Goal: Use online tool/utility: Utilize a website feature to perform a specific function

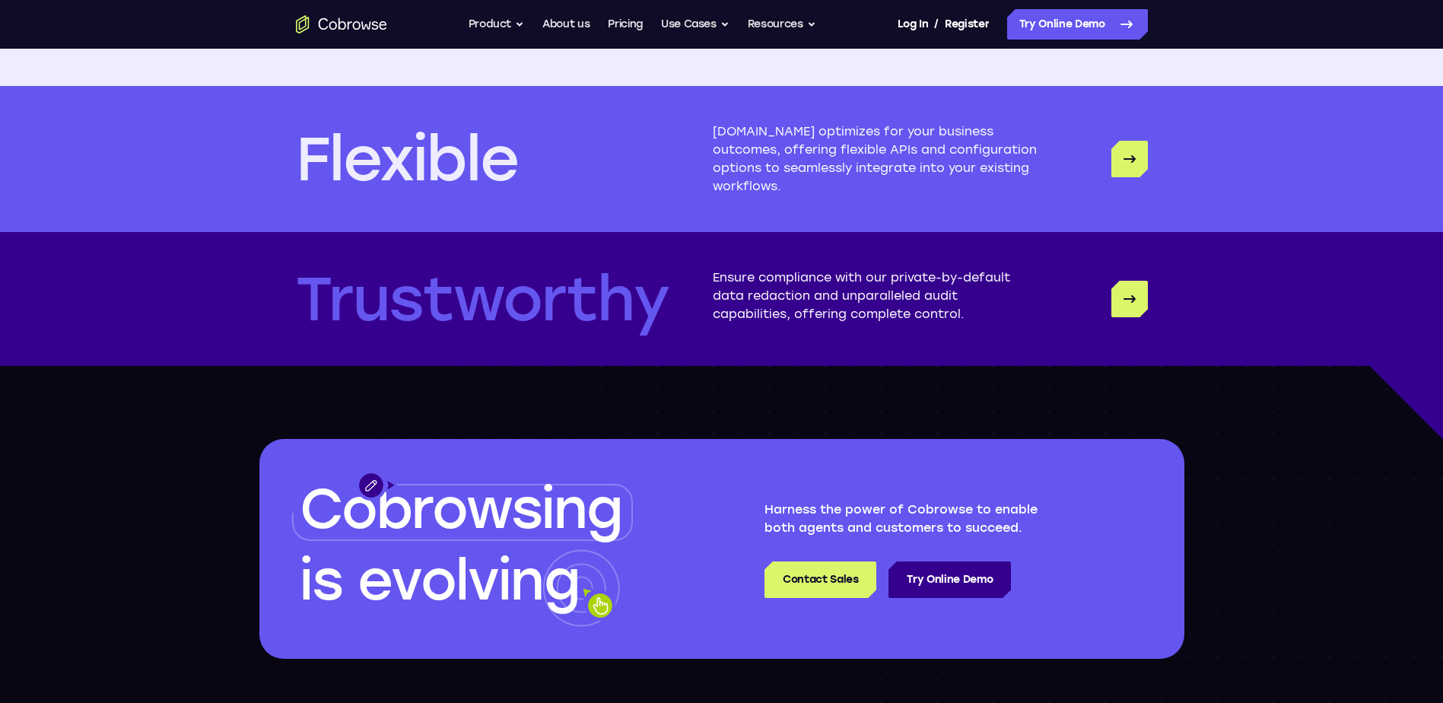
scroll to position [4032, 0]
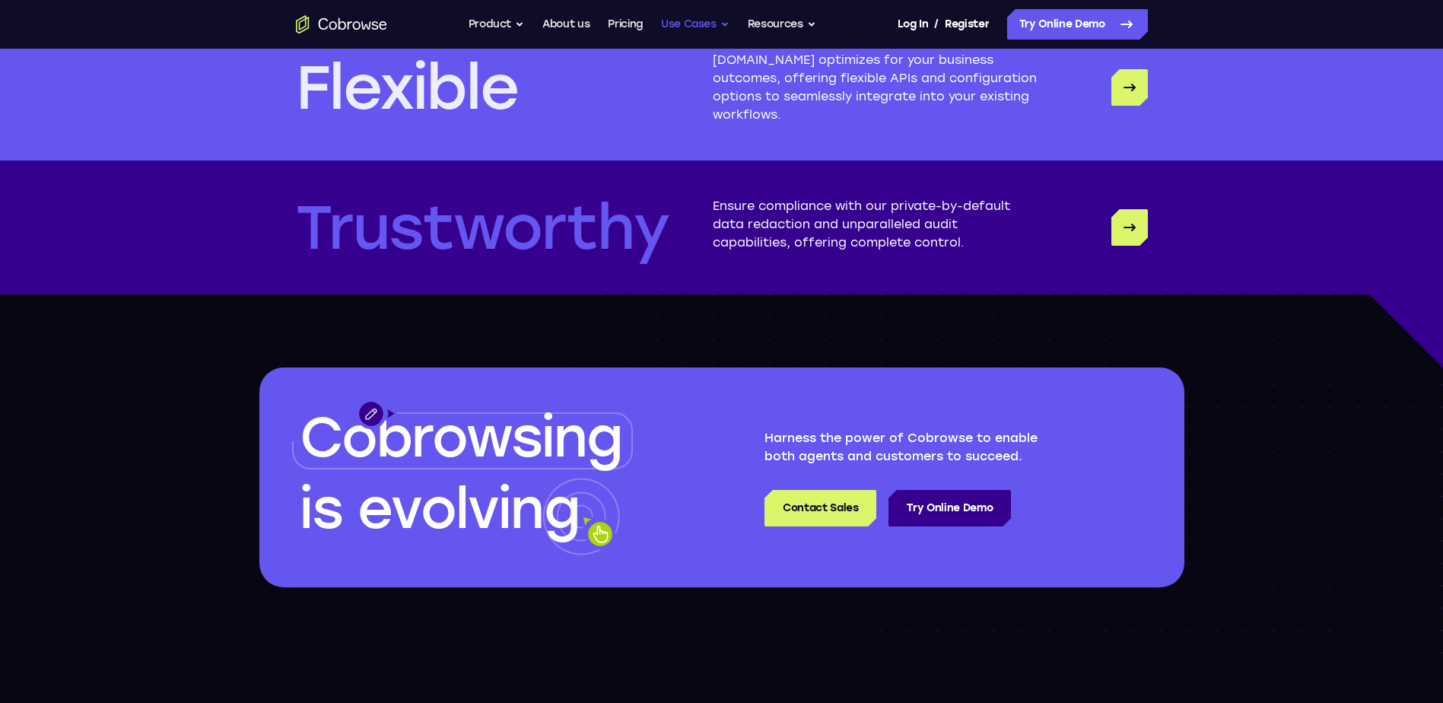
click at [730, 22] on button "Use Cases" at bounding box center [695, 24] width 68 height 30
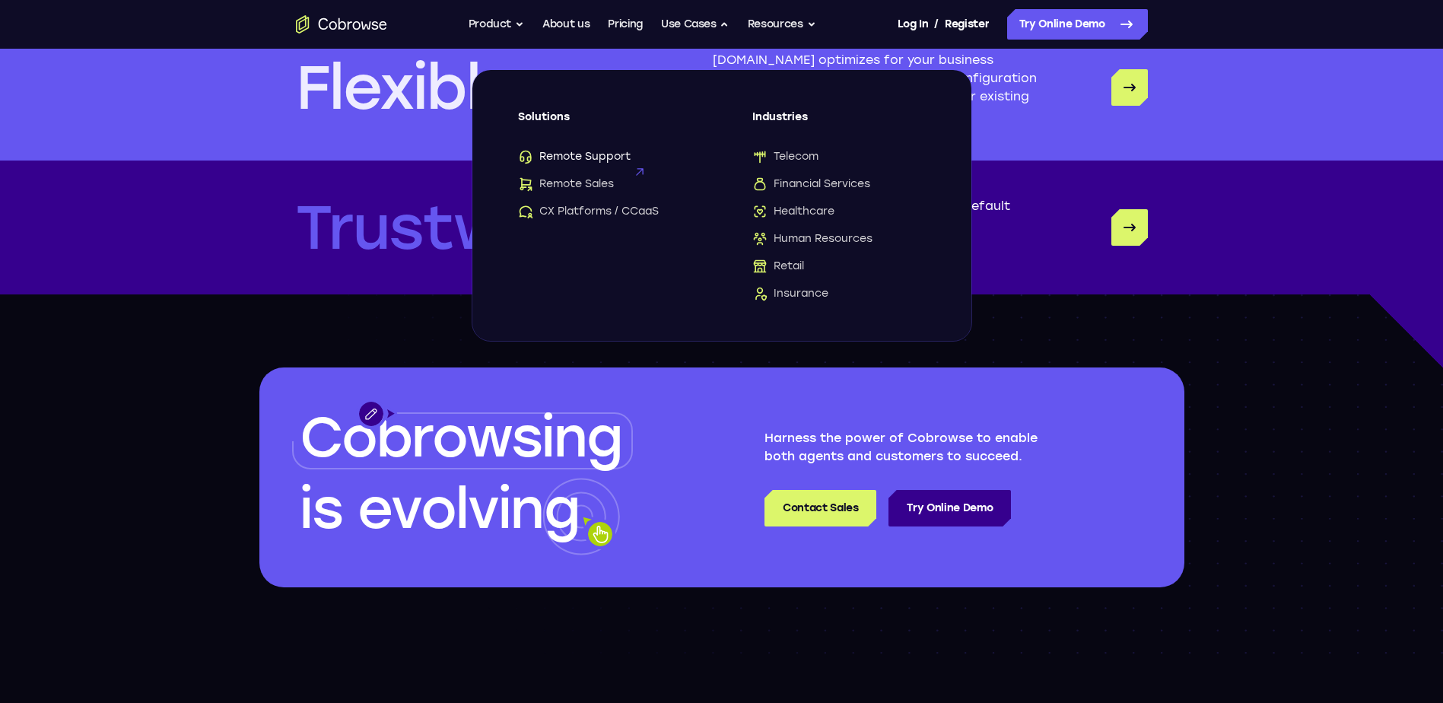
click at [622, 151] on span "Remote Support" at bounding box center [574, 156] width 113 height 15
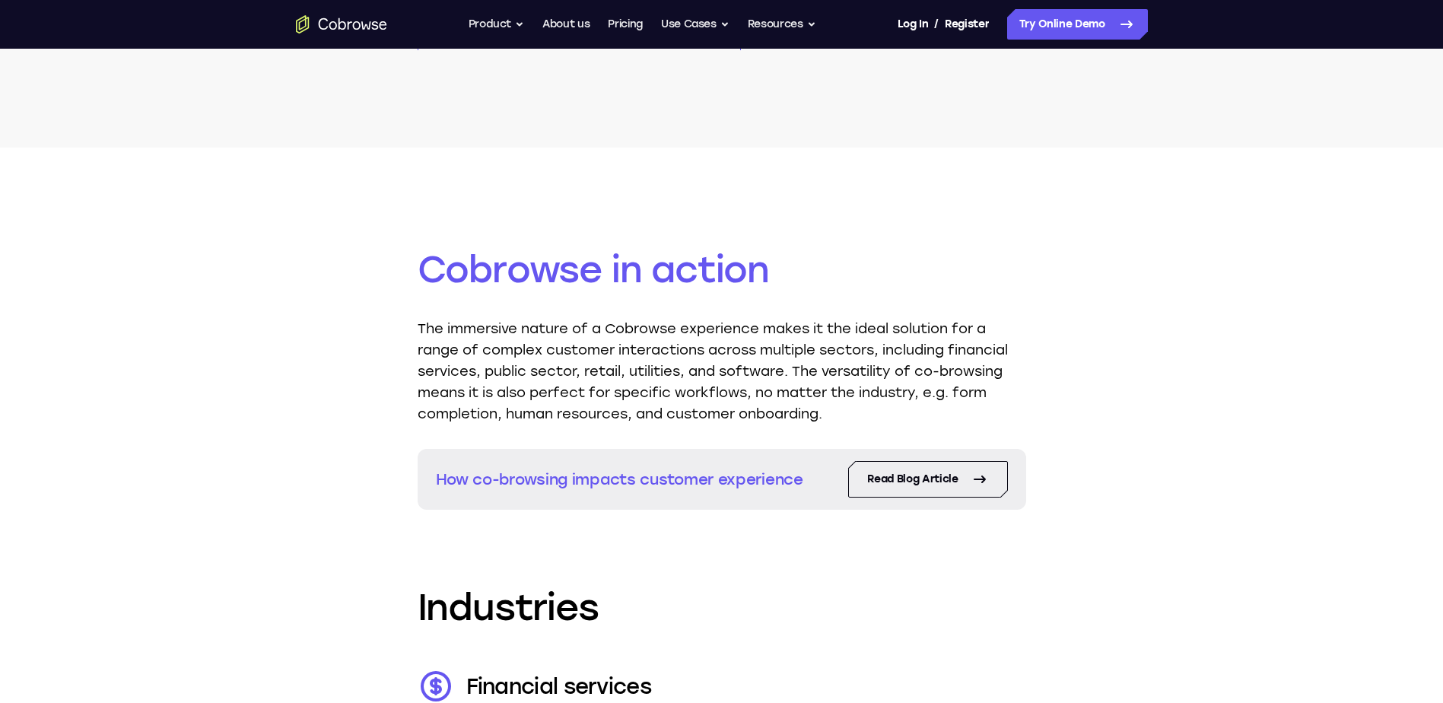
scroll to position [1750, 0]
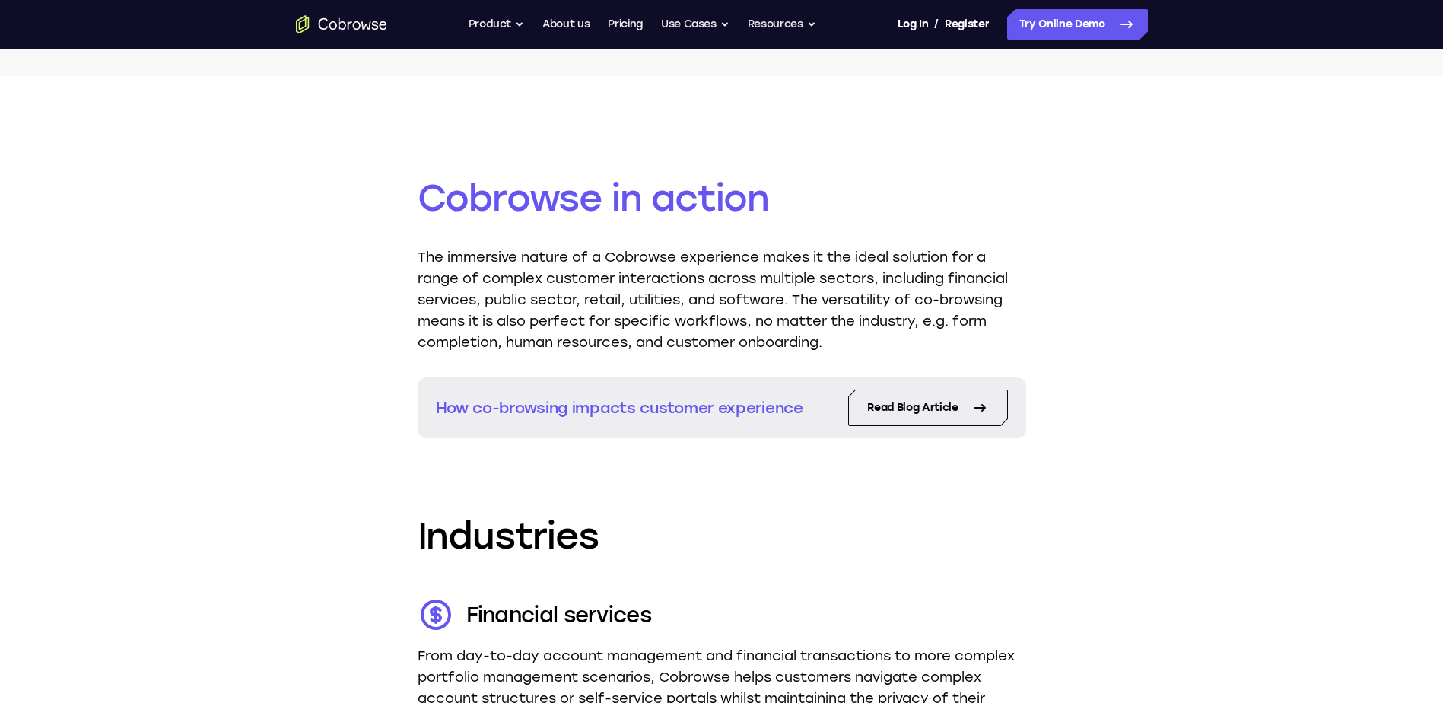
drag, startPoint x: 905, startPoint y: 406, endPoint x: 720, endPoint y: 435, distance: 186.4
click at [720, 435] on section "How co-browsing impacts customer experience Read Blog Article" at bounding box center [722, 407] width 609 height 61
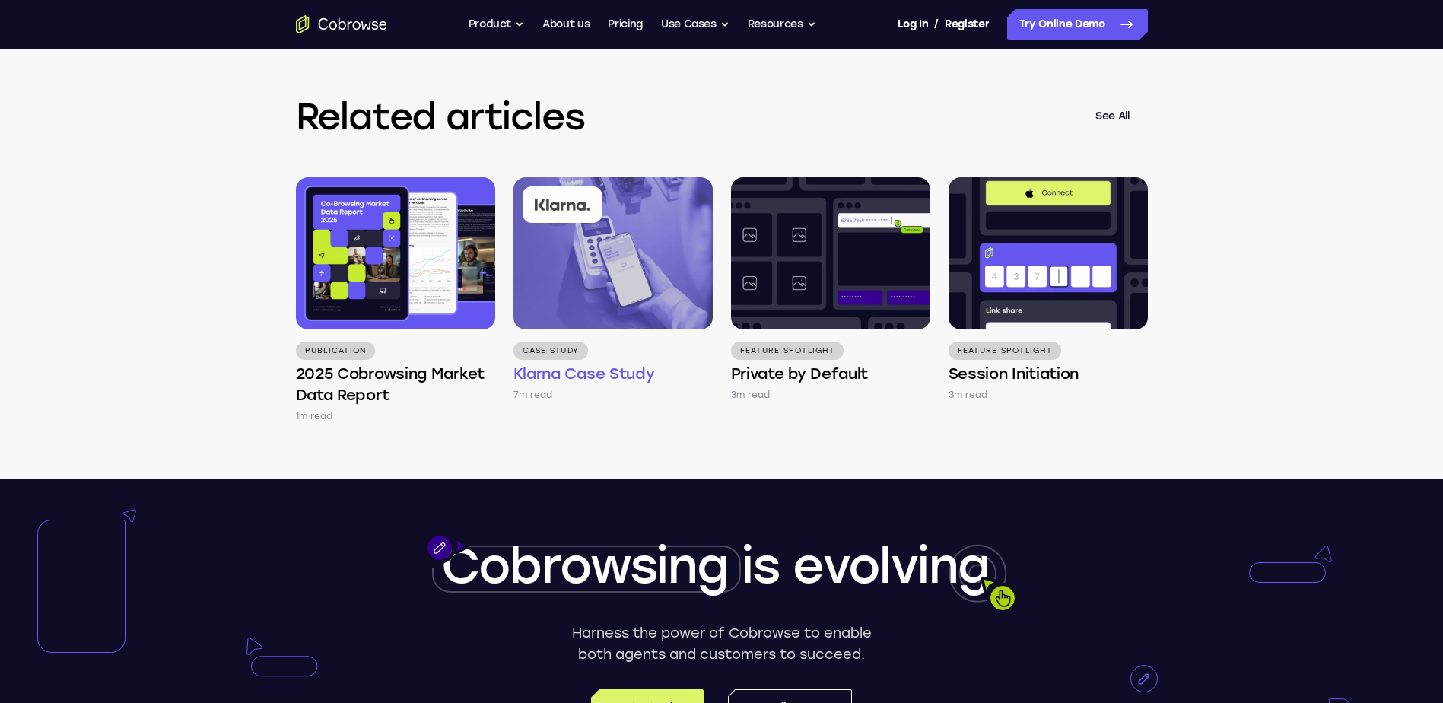
scroll to position [4413, 0]
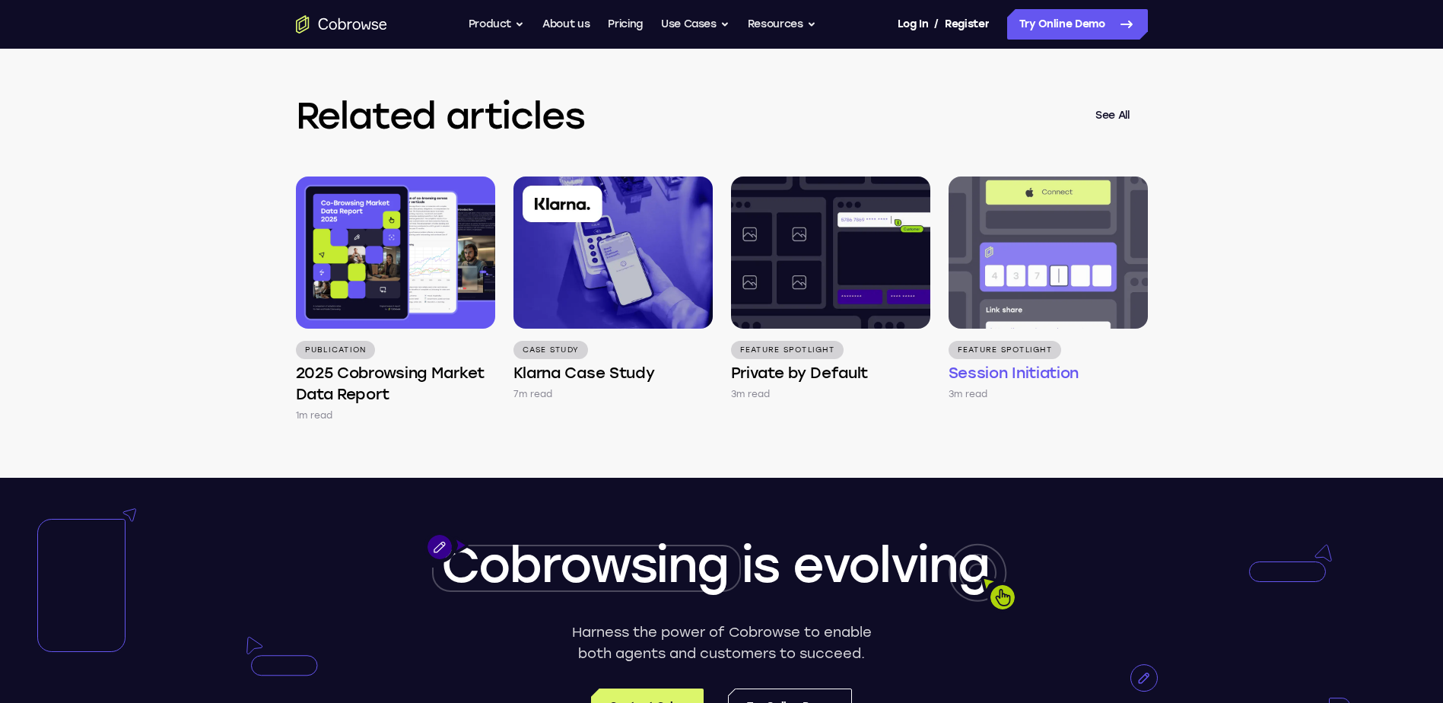
click at [1006, 329] on img at bounding box center [1048, 253] width 199 height 152
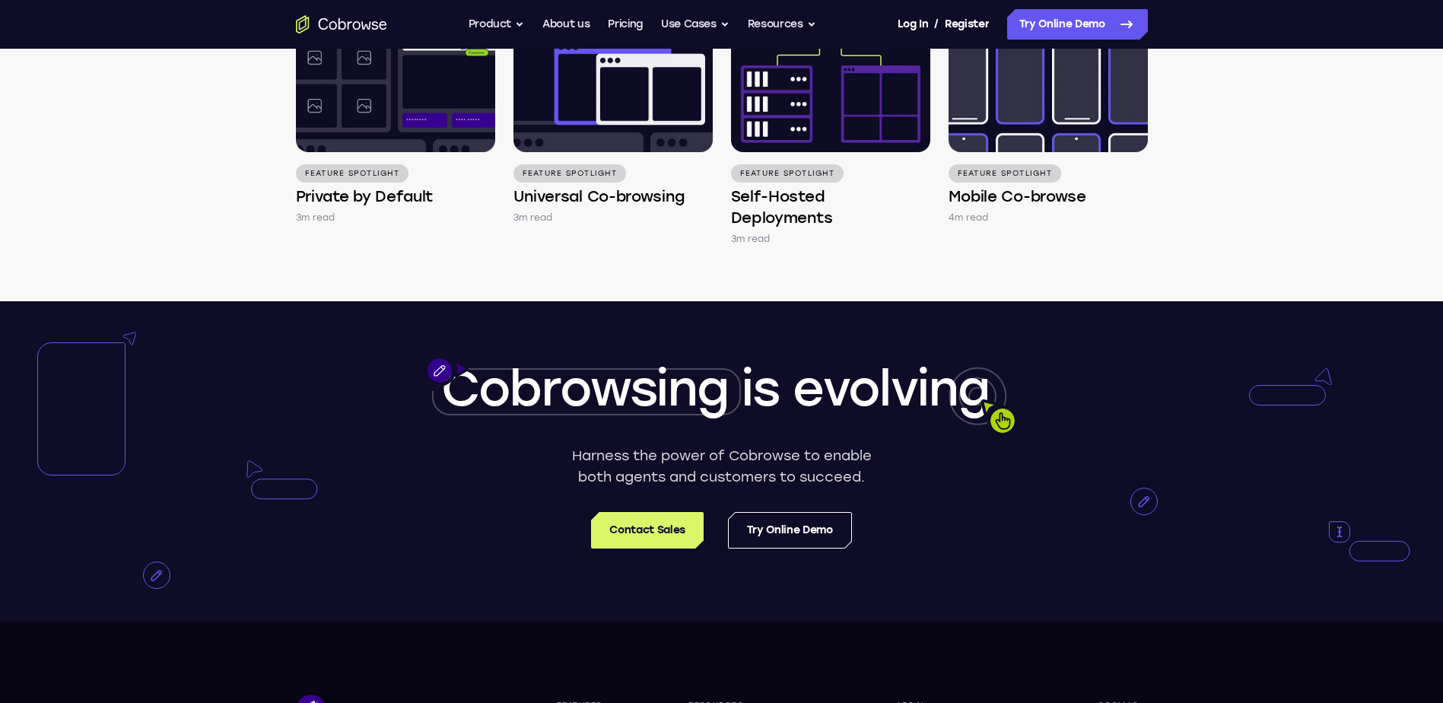
scroll to position [2815, 0]
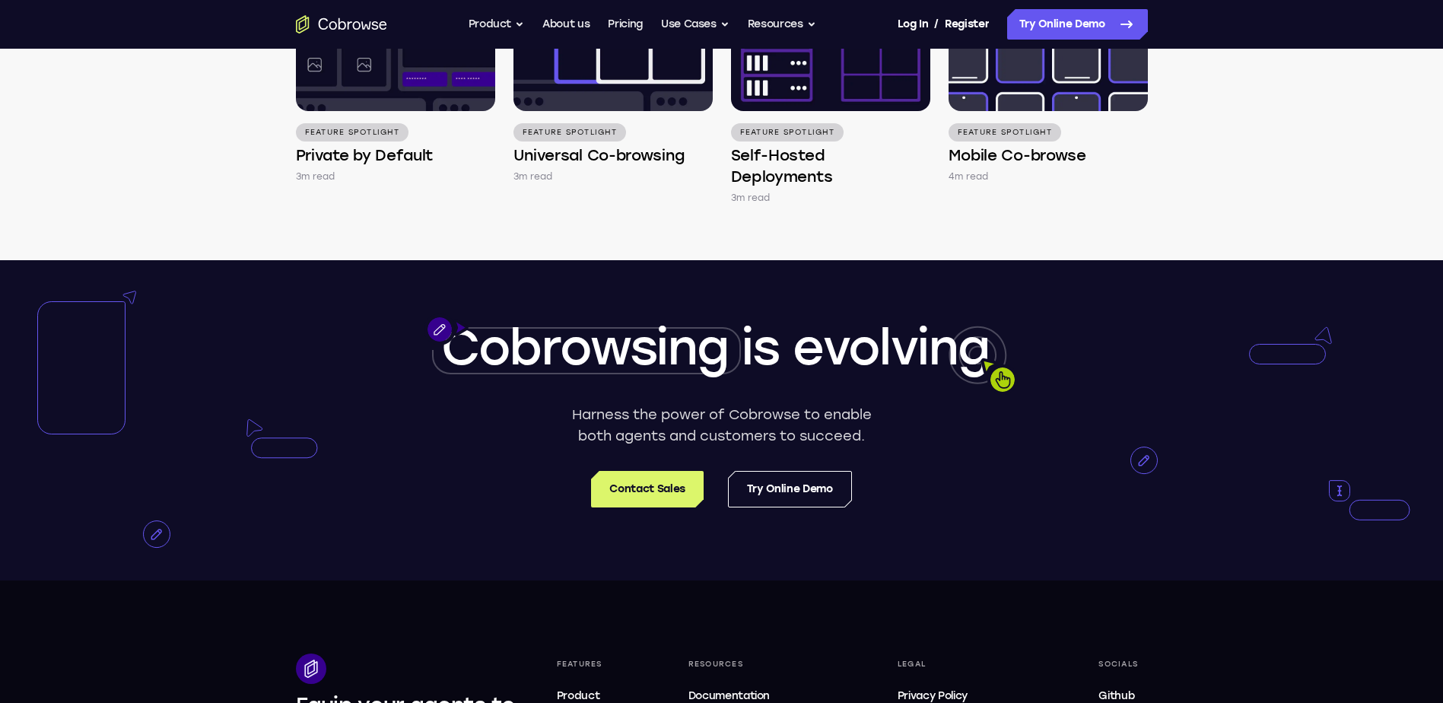
click at [397, 25] on div "Go back Powerful, Flexible and Trustworthy. Avoid all extra friction for both A…" at bounding box center [722, 24] width 974 height 30
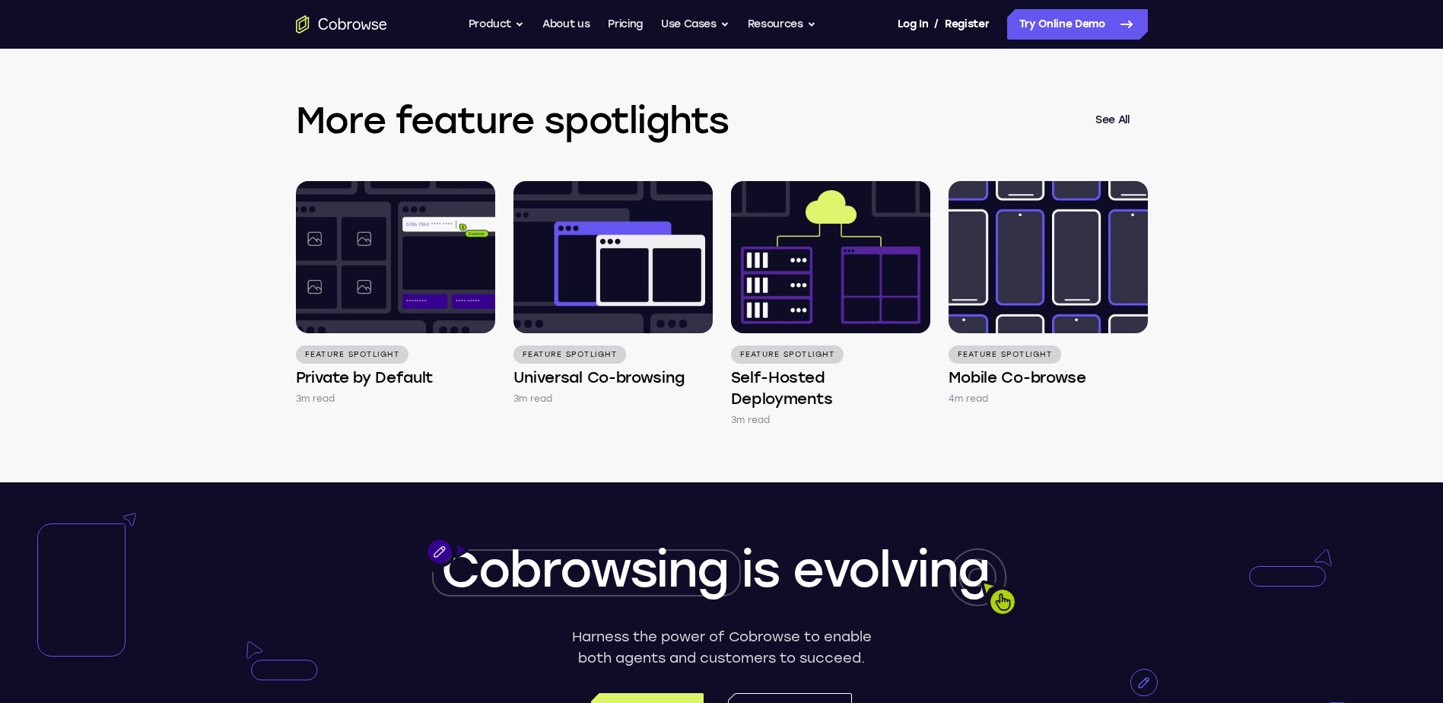
scroll to position [2359, 0]
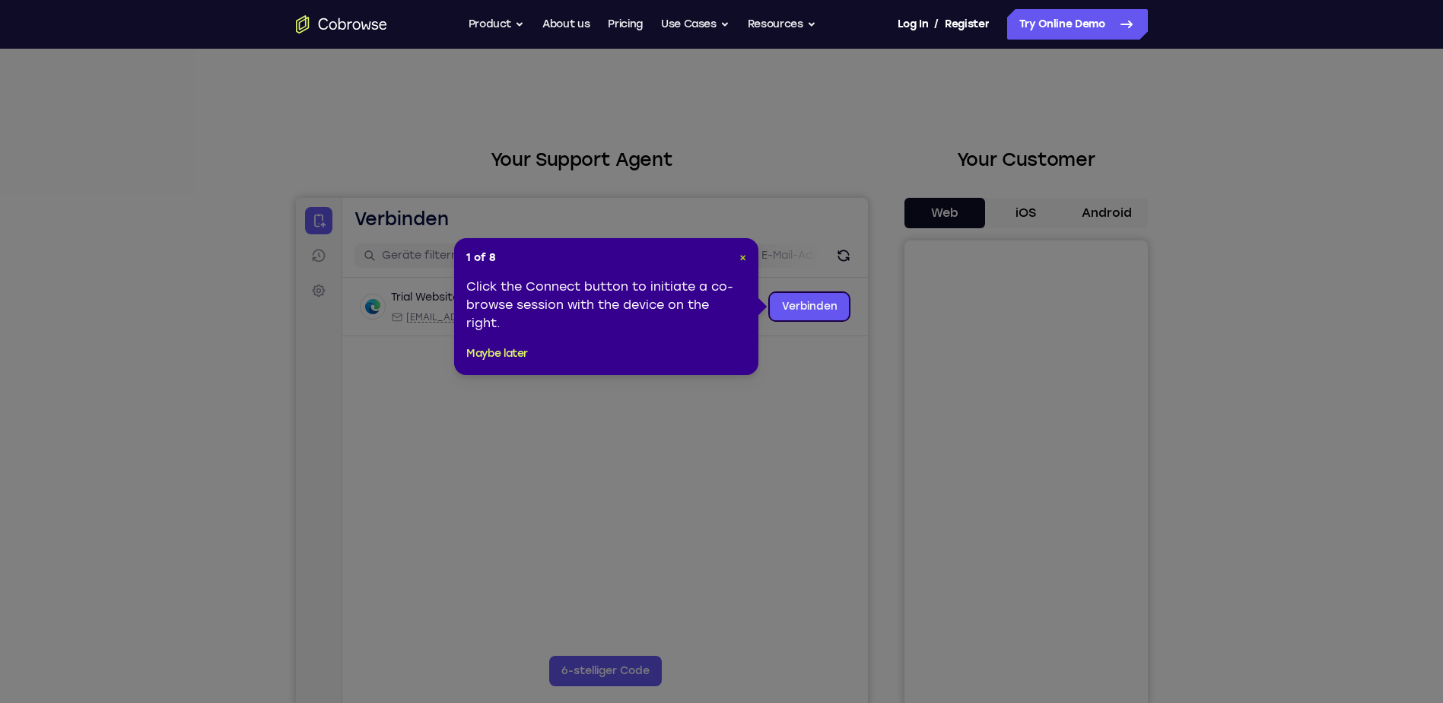
click at [740, 255] on span "×" at bounding box center [743, 257] width 7 height 13
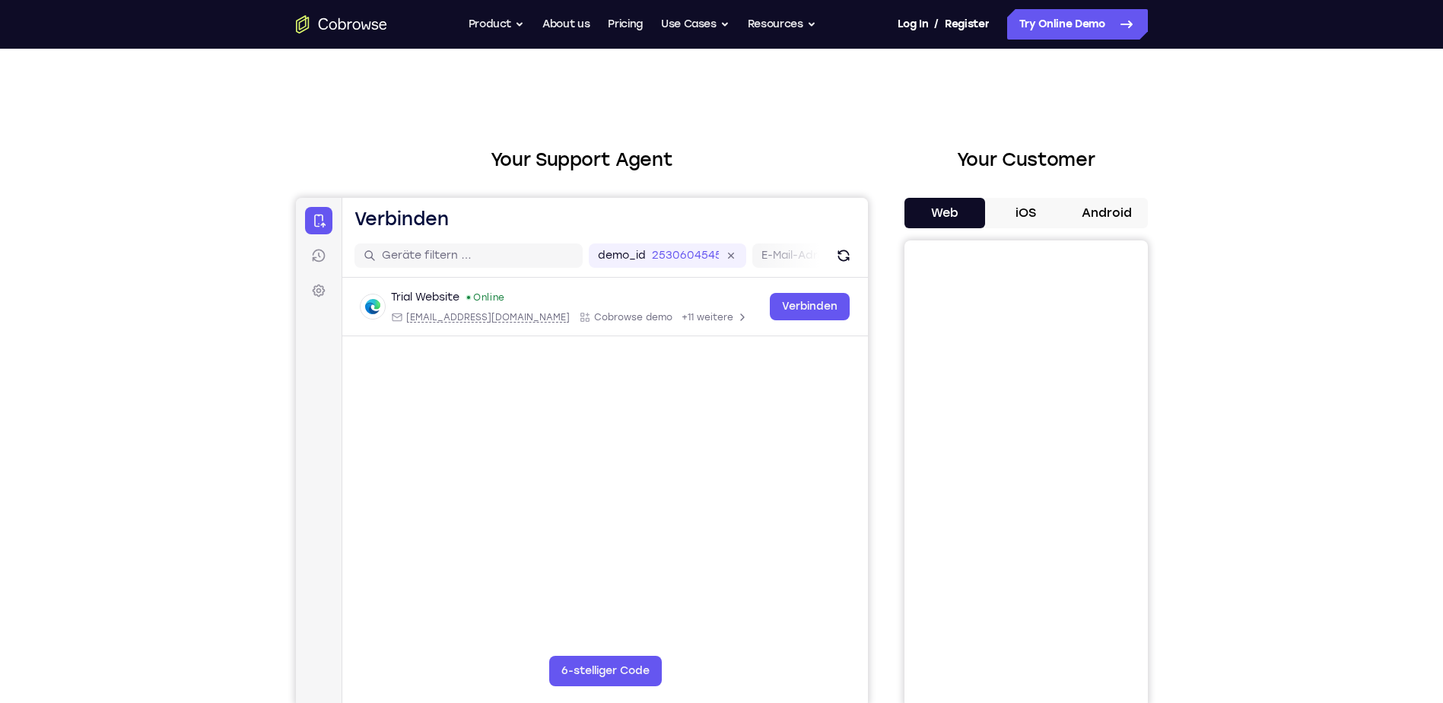
click at [1037, 207] on button "iOS" at bounding box center [1025, 213] width 81 height 30
click at [1083, 212] on button "Android" at bounding box center [1107, 213] width 81 height 30
click at [1029, 215] on button "iOS" at bounding box center [1025, 213] width 81 height 30
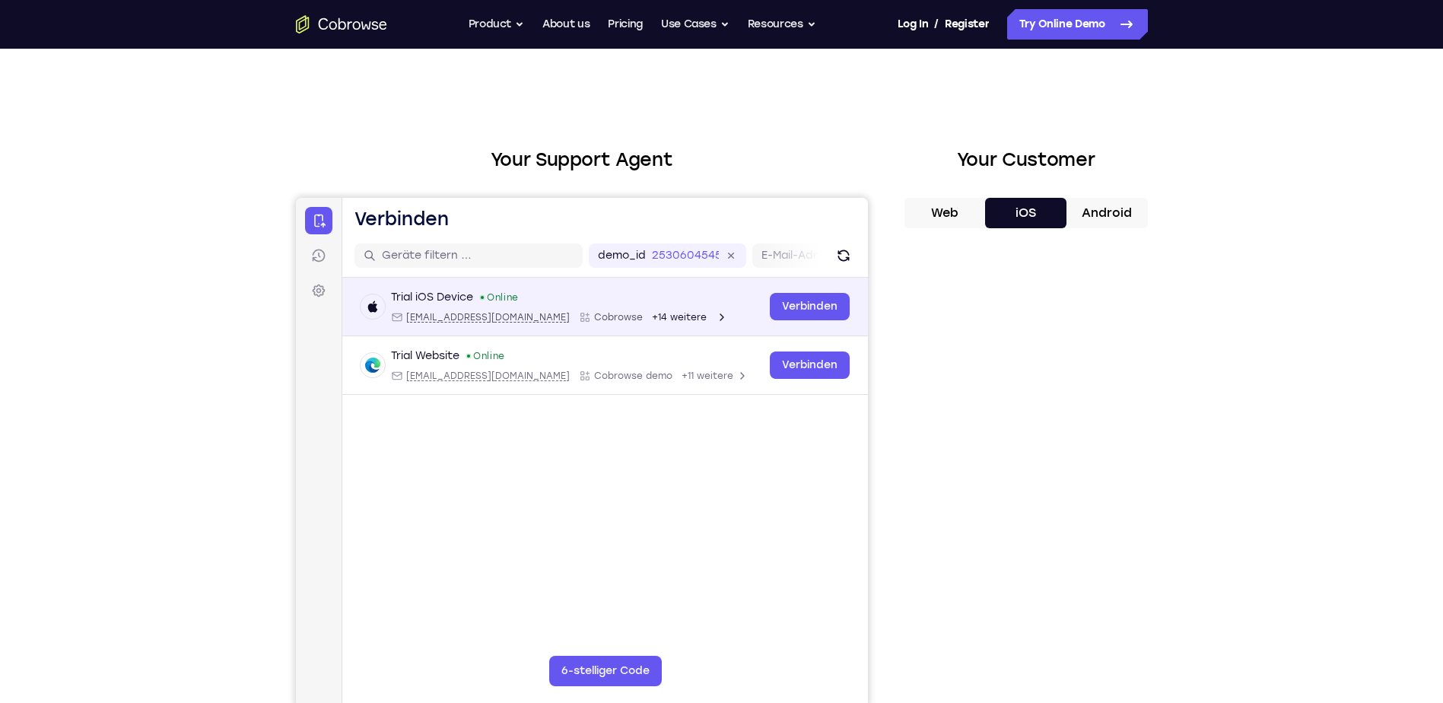
click at [651, 316] on span "+14 weitere" at bounding box center [678, 317] width 55 height 12
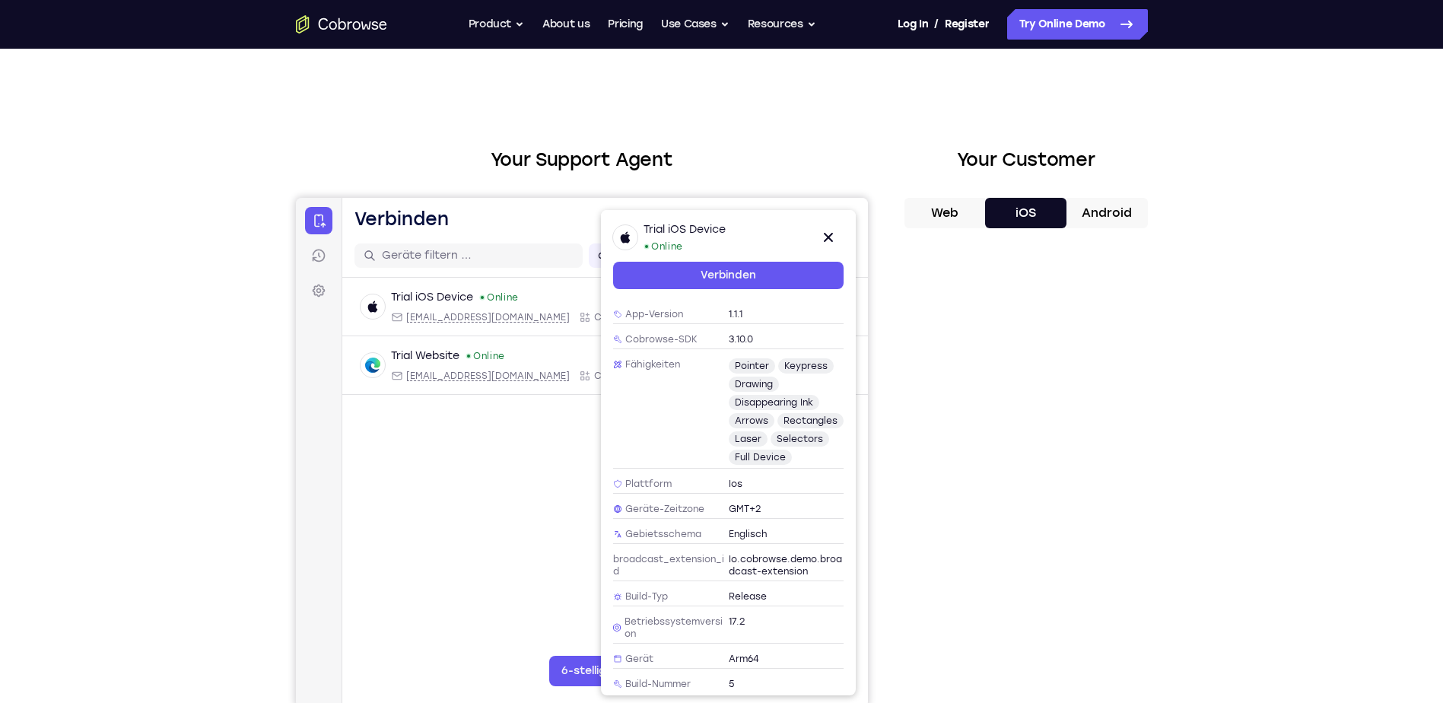
scroll to position [210, 0]
click at [831, 237] on icon at bounding box center [828, 237] width 18 height 18
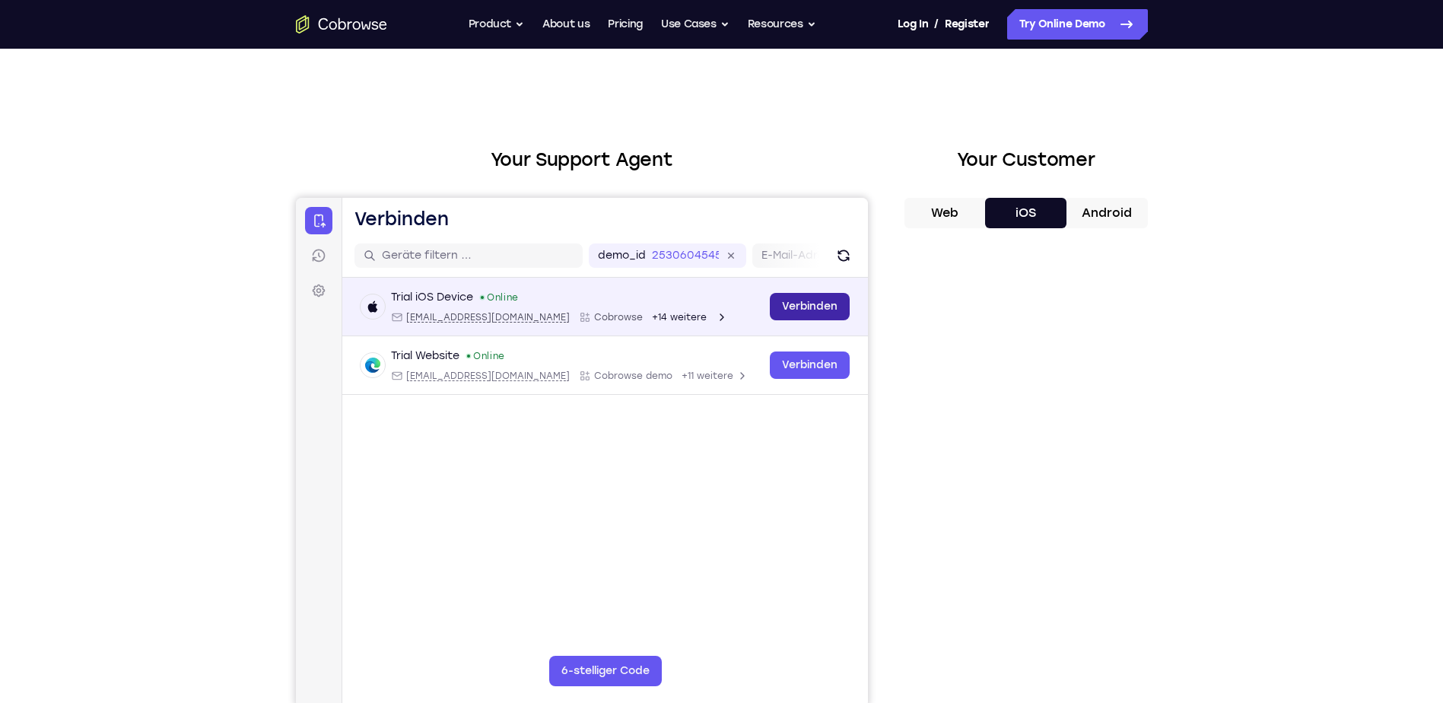
click at [800, 304] on link "Verbinden" at bounding box center [809, 306] width 80 height 27
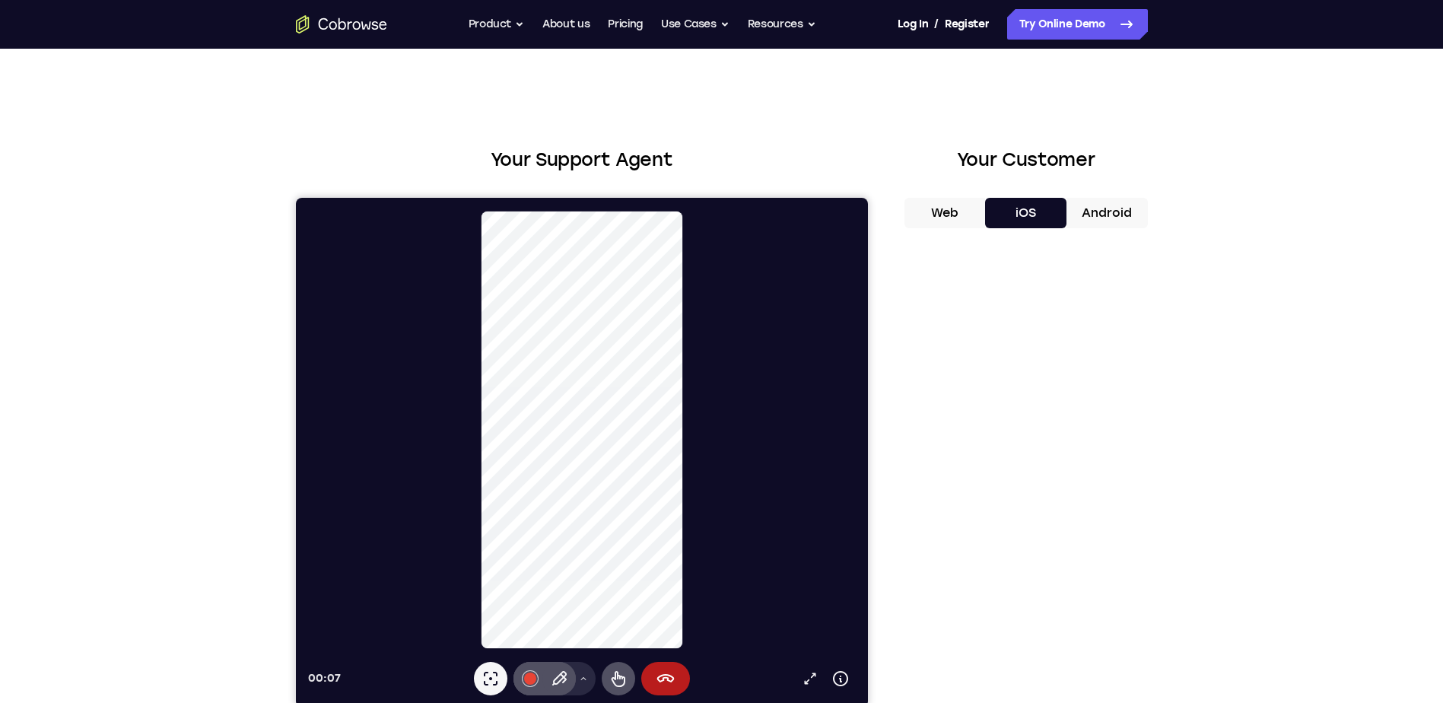
scroll to position [76, 0]
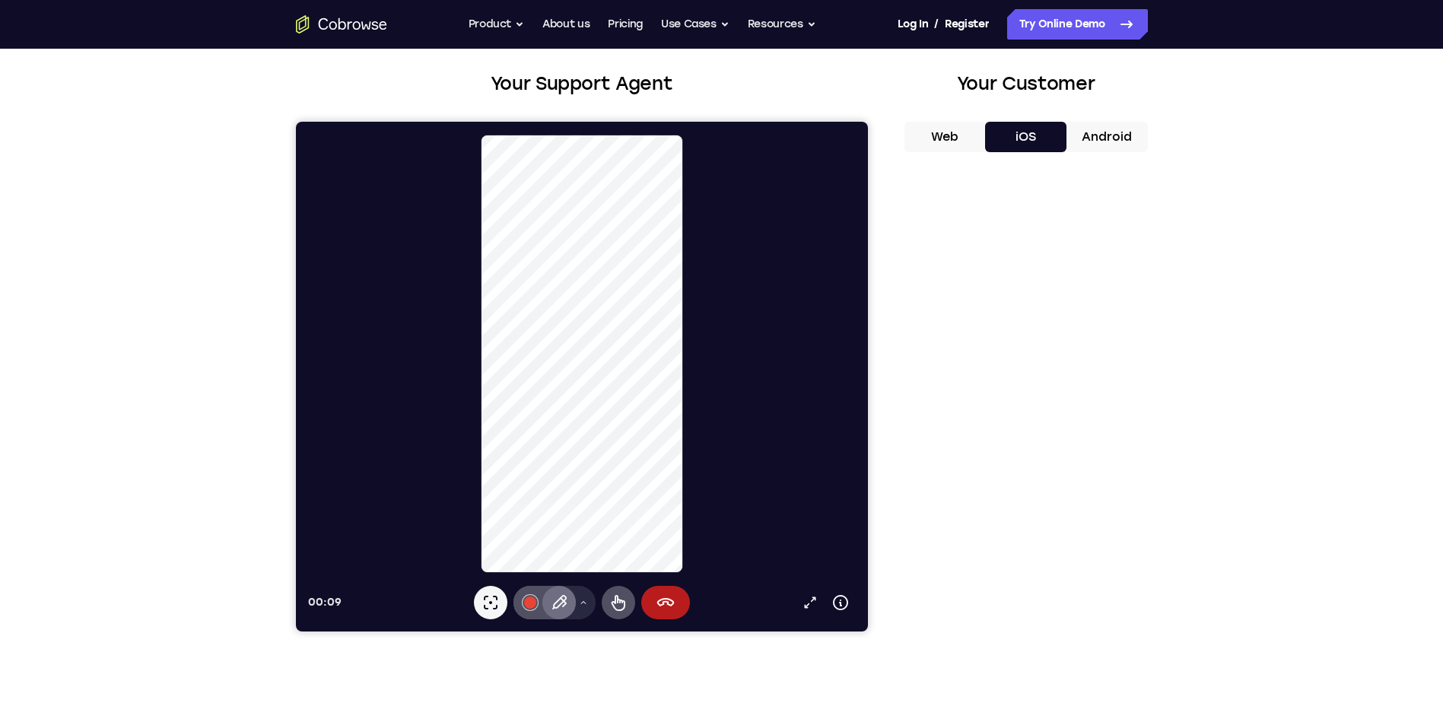
click at [555, 606] on icon at bounding box center [558, 602] width 18 height 18
click at [617, 593] on button "Remote-Steuerung" at bounding box center [617, 602] width 33 height 33
click at [585, 605] on icon at bounding box center [582, 602] width 9 height 9
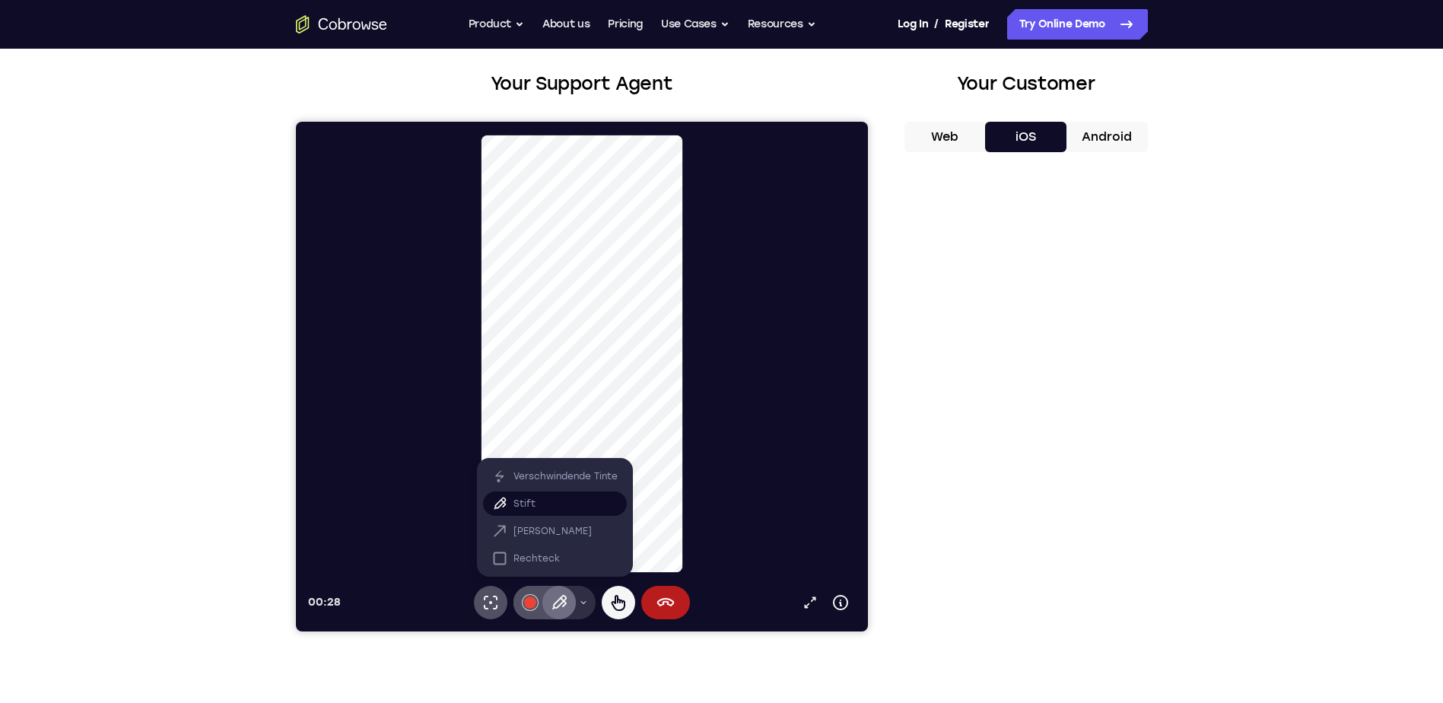
click at [516, 501] on p "Stift" at bounding box center [524, 503] width 22 height 15
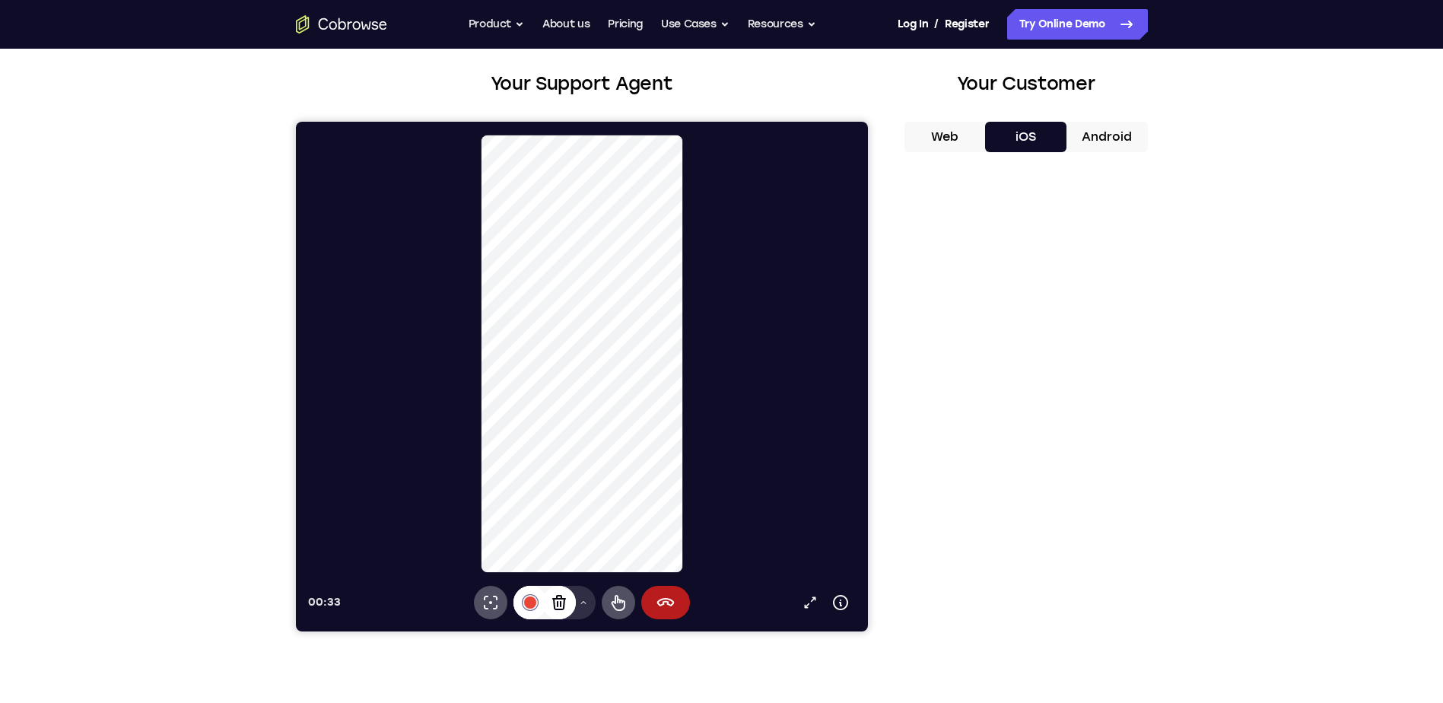
click at [526, 599] on div at bounding box center [529, 602] width 12 height 12
click at [525, 533] on button "Farbe #f9ab02 auswählen" at bounding box center [529, 535] width 15 height 15
click at [496, 606] on icon at bounding box center [490, 603] width 14 height 14
click at [588, 607] on button "Menü mit Zeichentools" at bounding box center [583, 602] width 24 height 33
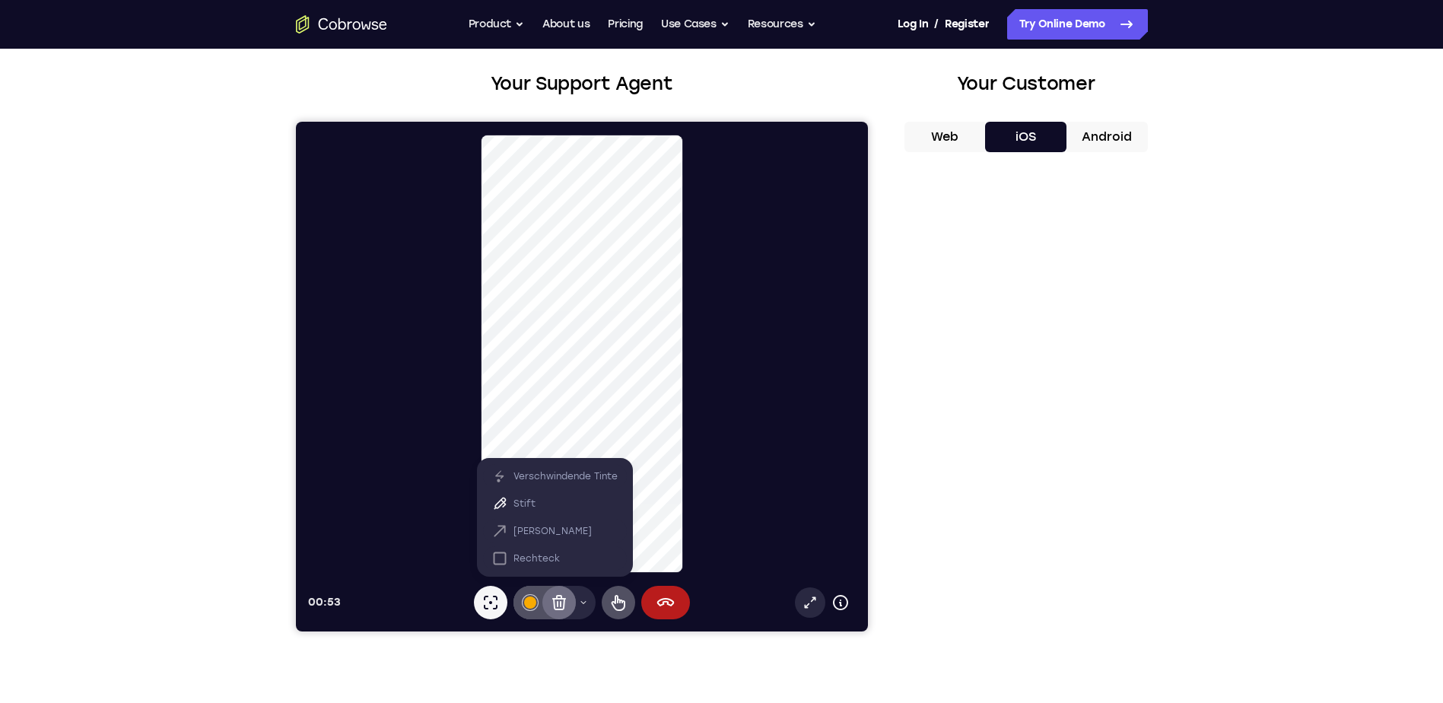
click at [806, 606] on icon at bounding box center [809, 602] width 15 height 15
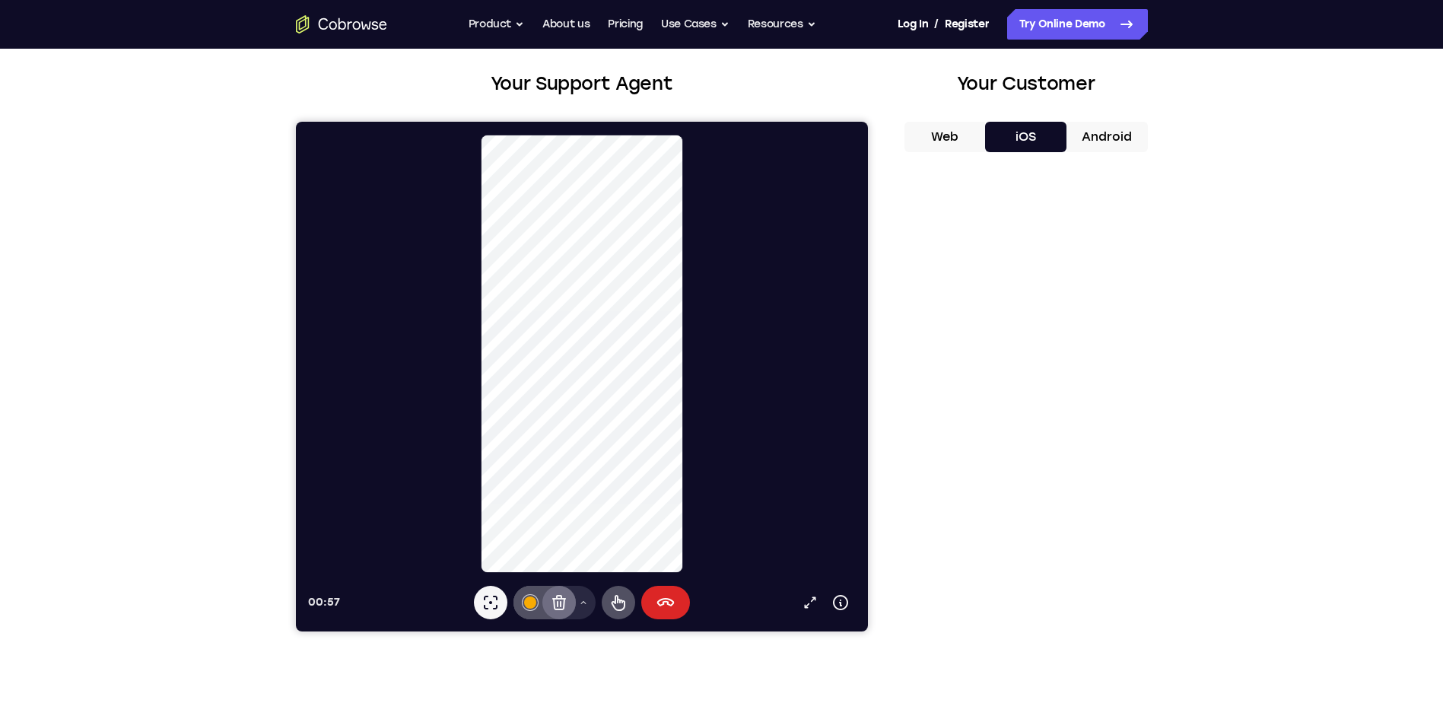
click at [676, 599] on button "Sitzung beenden" at bounding box center [665, 602] width 49 height 33
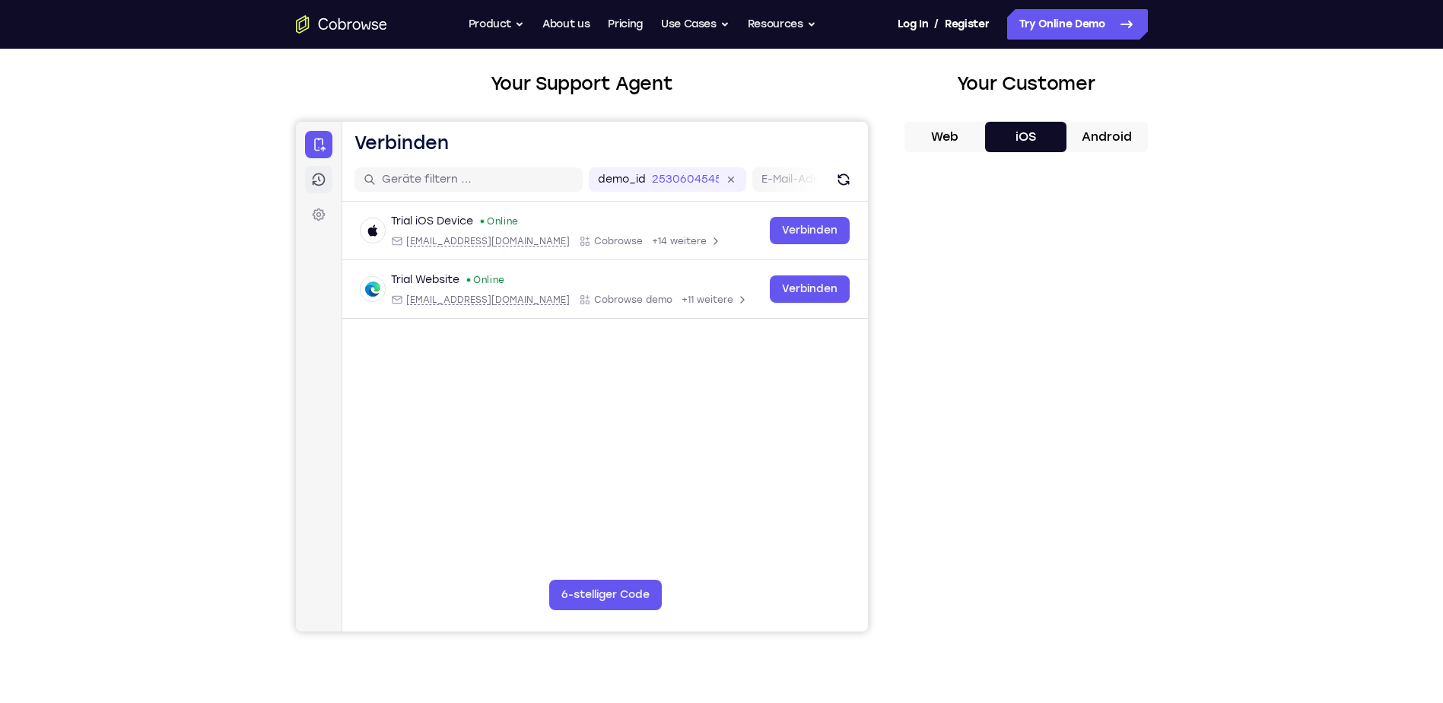
click at [312, 178] on icon at bounding box center [318, 179] width 13 height 13
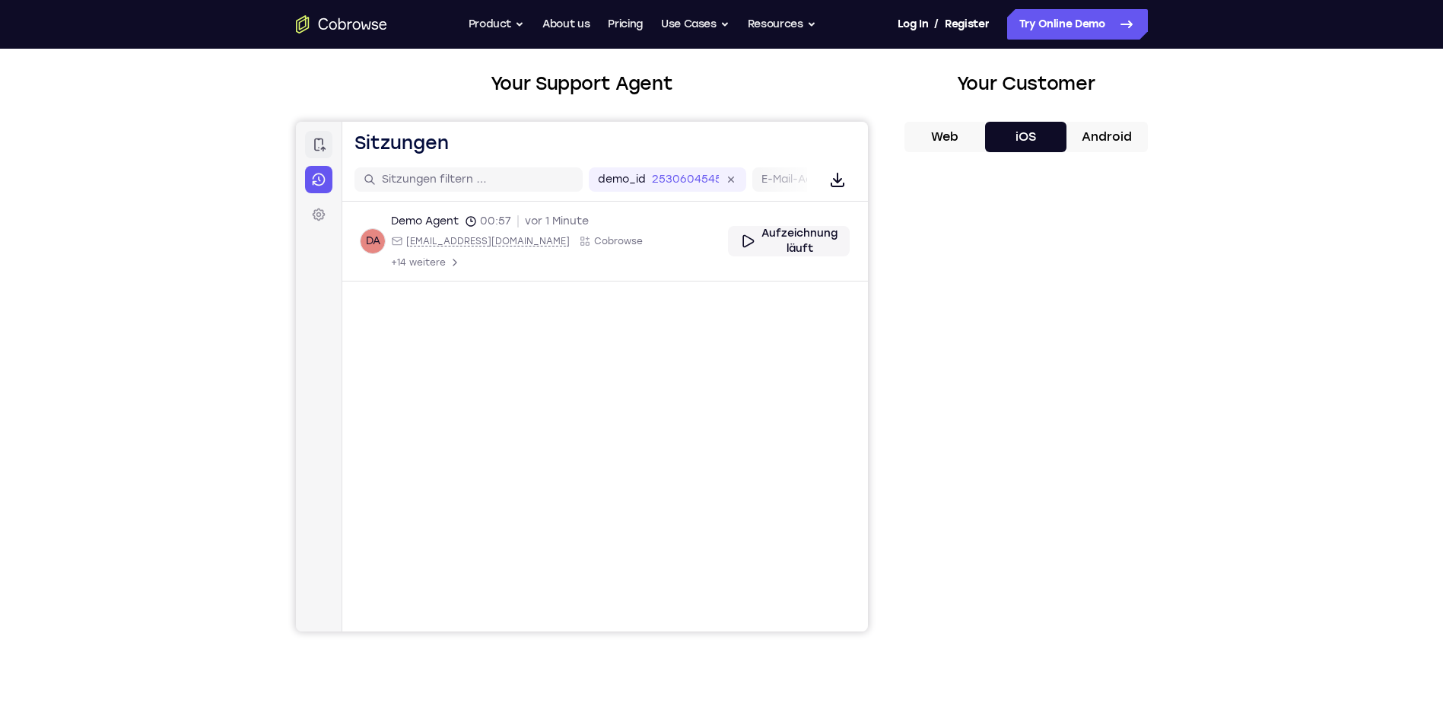
click at [327, 145] on link "Verbinden" at bounding box center [317, 144] width 27 height 27
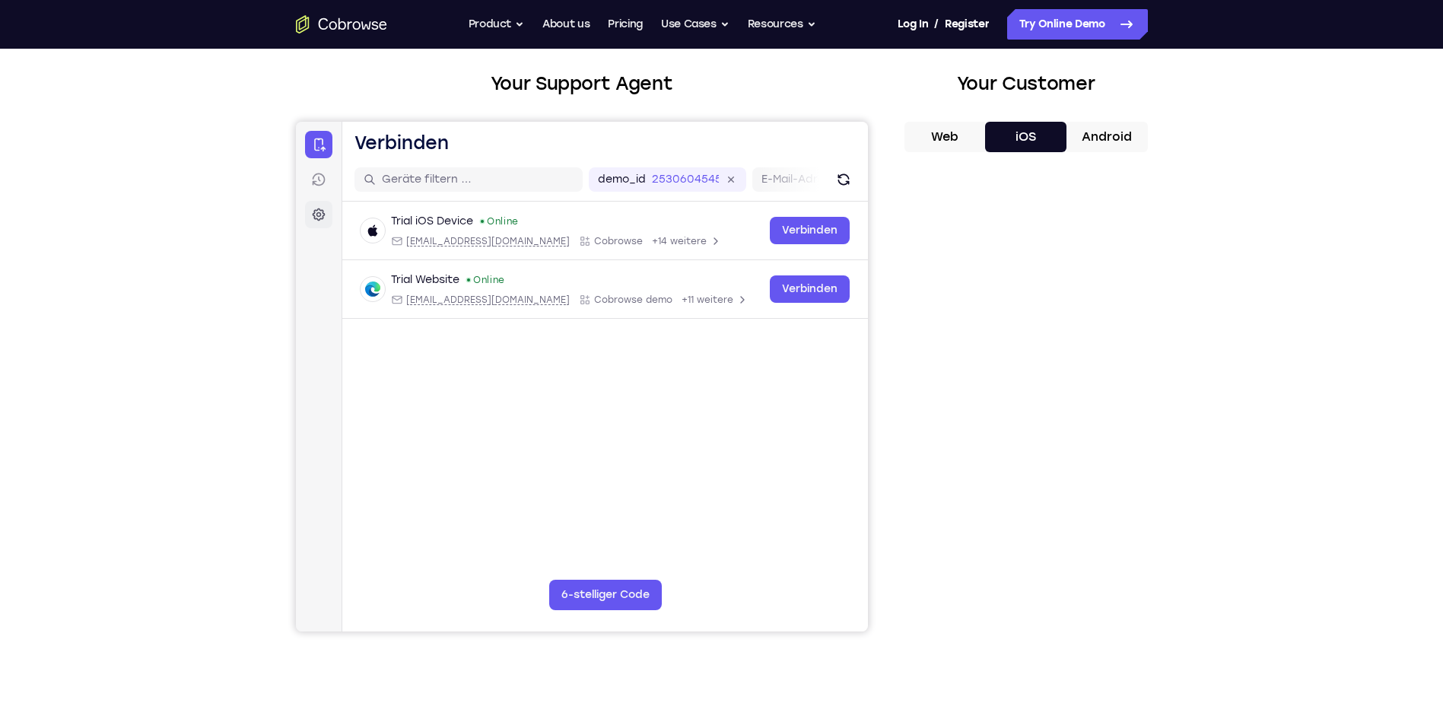
click at [316, 215] on icon at bounding box center [318, 214] width 5 height 5
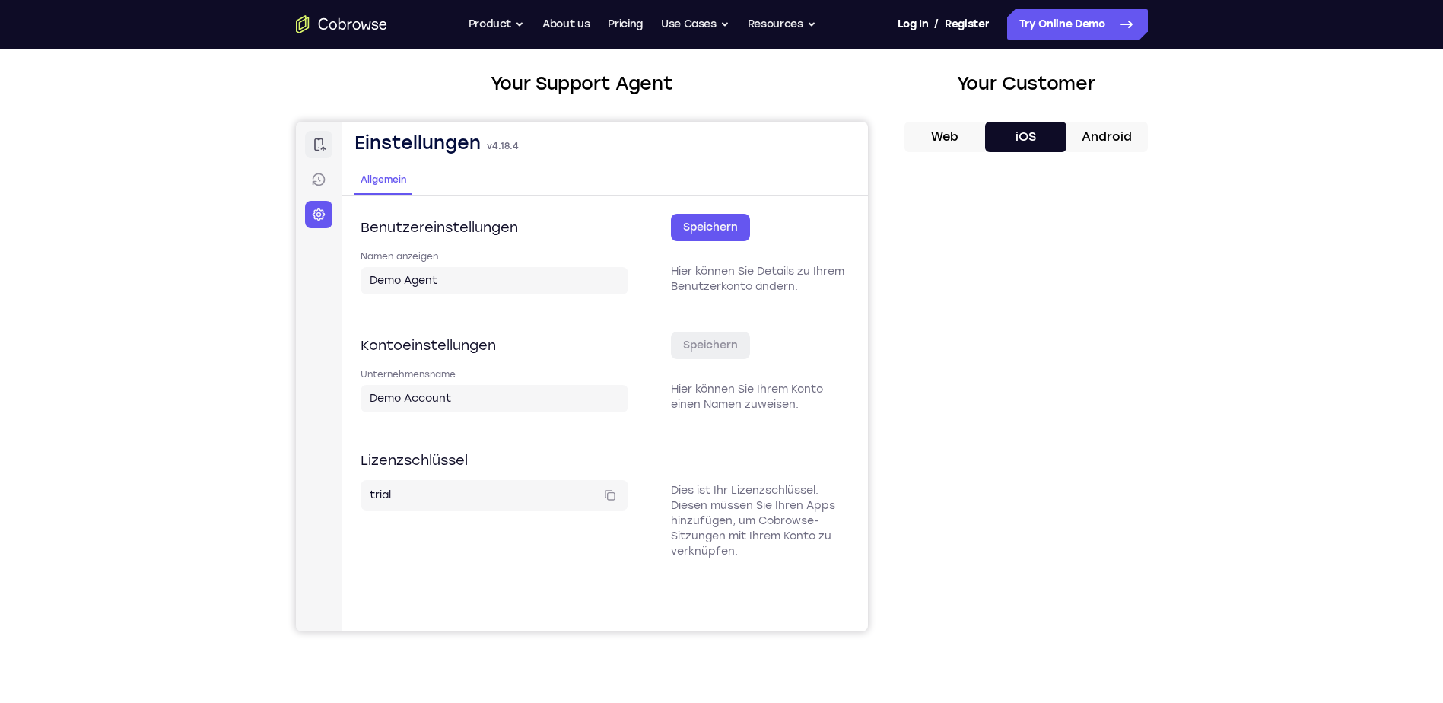
click at [315, 138] on icon at bounding box center [317, 144] width 15 height 15
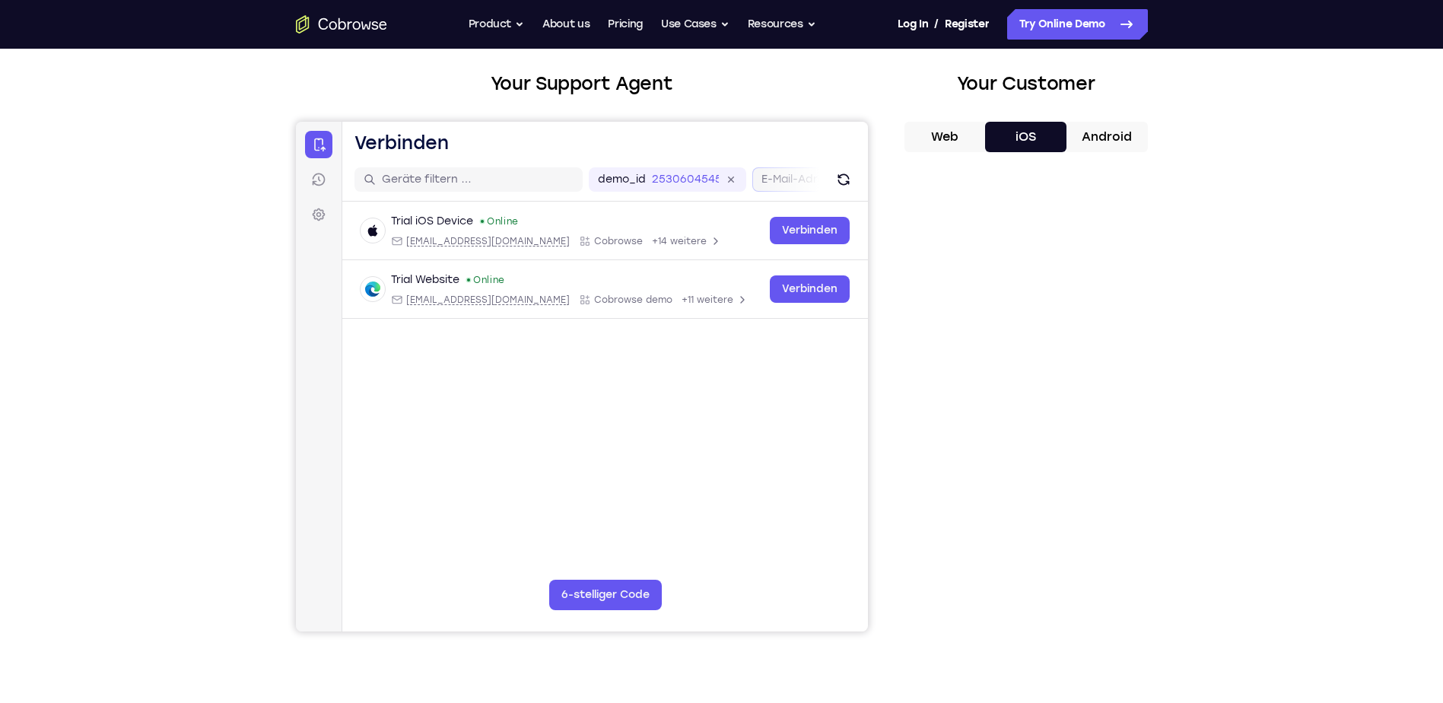
click at [775, 181] on label "E-Mail-Adresse" at bounding box center [802, 179] width 82 height 15
click at [849, 181] on input "E-Mail-Adresse" at bounding box center [850, 179] width 3 height 15
click at [719, 185] on label "Benutzer-ID" at bounding box center [695, 179] width 66 height 15
click at [734, 185] on input "Benutzer-ID" at bounding box center [735, 179] width 3 height 15
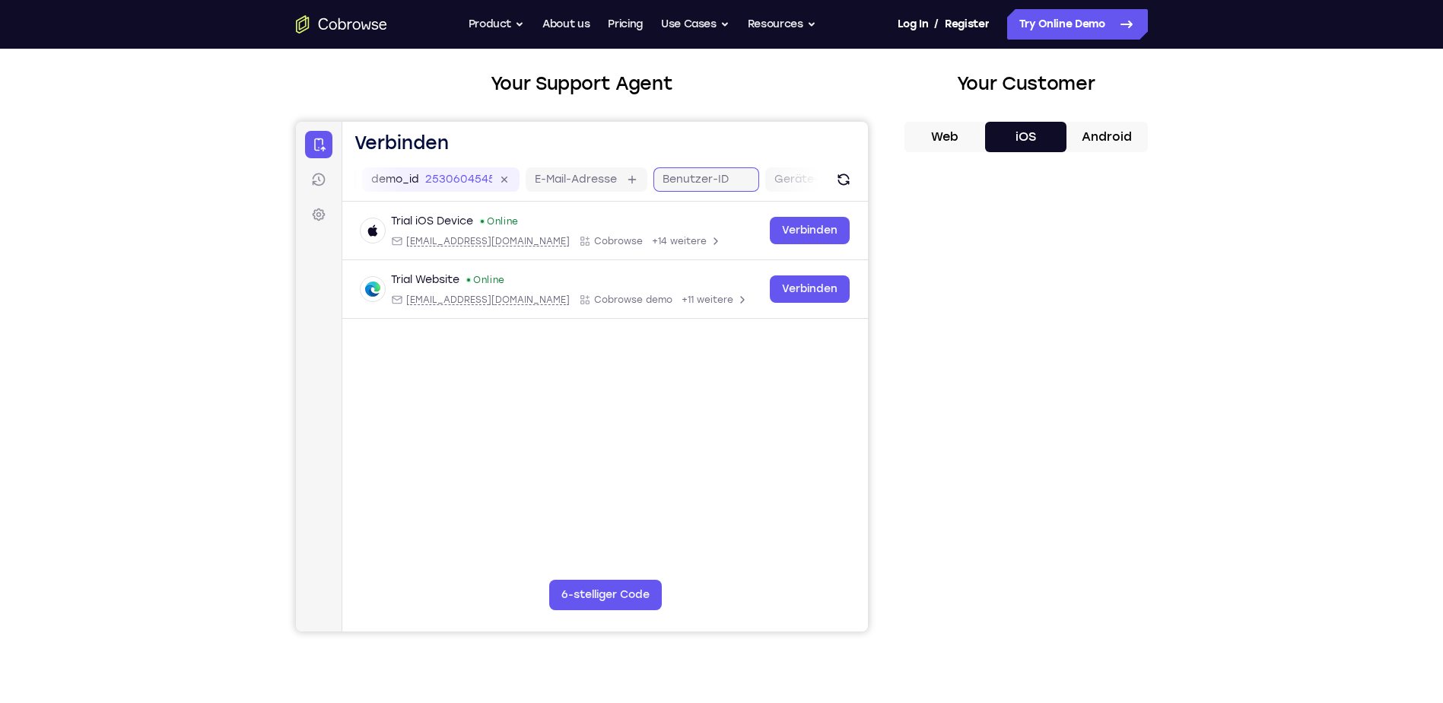
scroll to position [0, 347]
click at [724, 180] on icon at bounding box center [724, 180] width 8 height 8
click at [724, 180] on label "Gerätename" at bounding box center [753, 179] width 70 height 15
click at [794, 180] on input "Gerätename" at bounding box center [795, 179] width 3 height 15
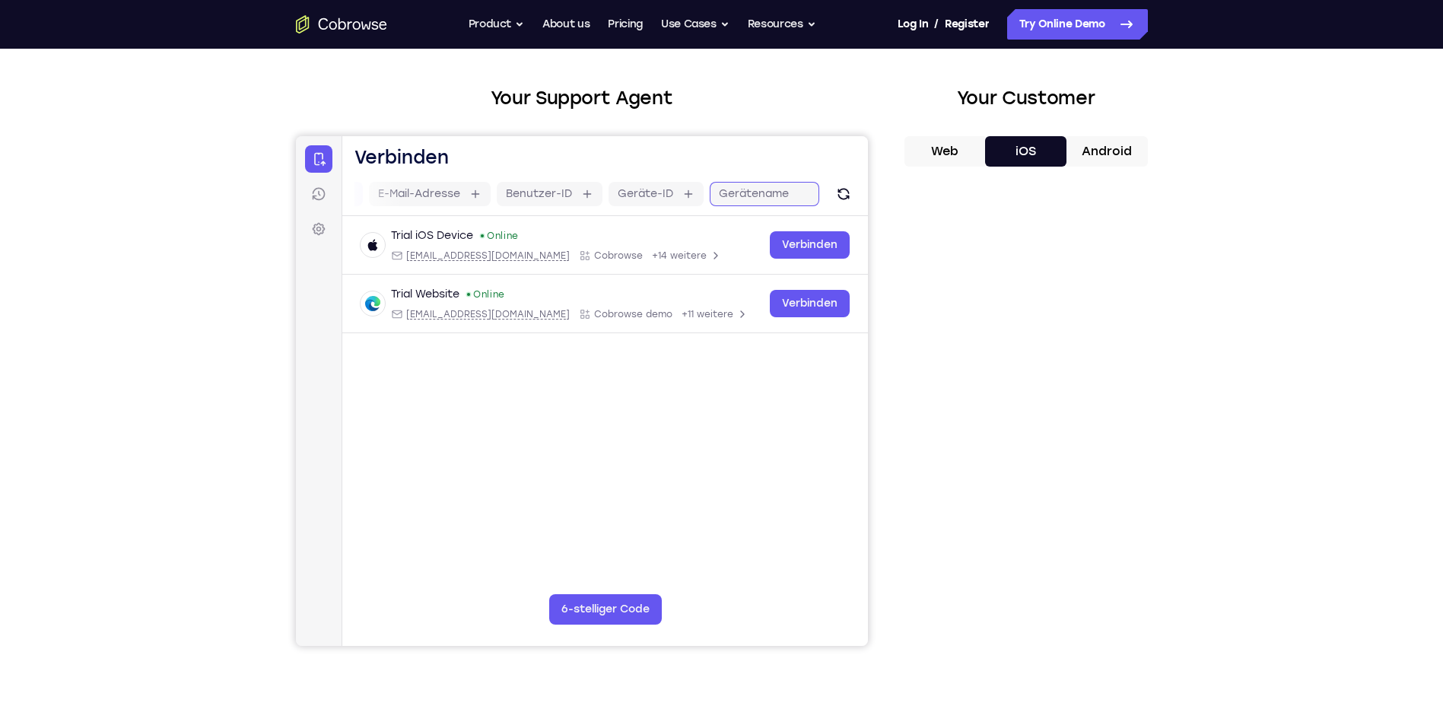
scroll to position [0, 0]
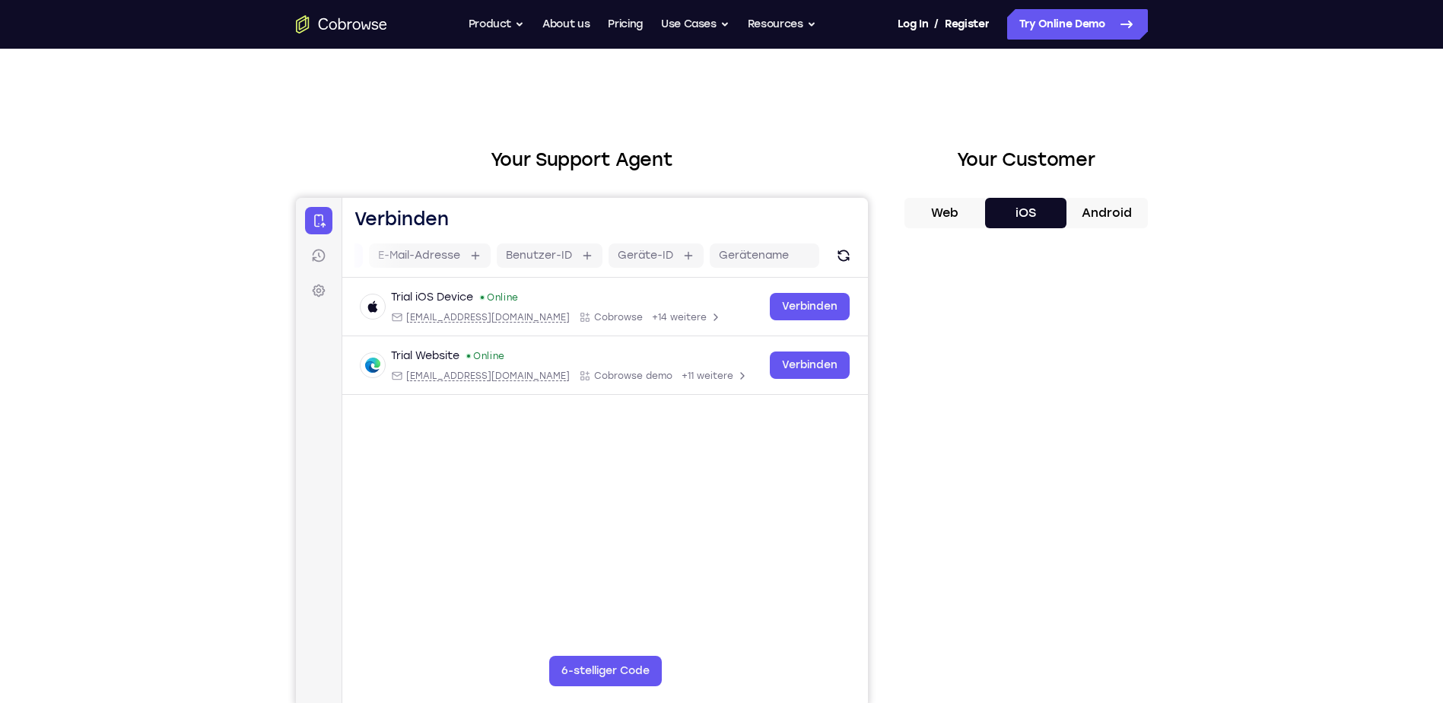
click at [1102, 212] on button "Android" at bounding box center [1107, 213] width 81 height 30
click at [1044, 213] on button "iOS" at bounding box center [1025, 213] width 81 height 30
click at [956, 208] on button "Web" at bounding box center [945, 213] width 81 height 30
click at [1018, 208] on button "iOS" at bounding box center [1025, 213] width 81 height 30
click at [615, 673] on button "6-stelliger Code" at bounding box center [605, 671] width 113 height 30
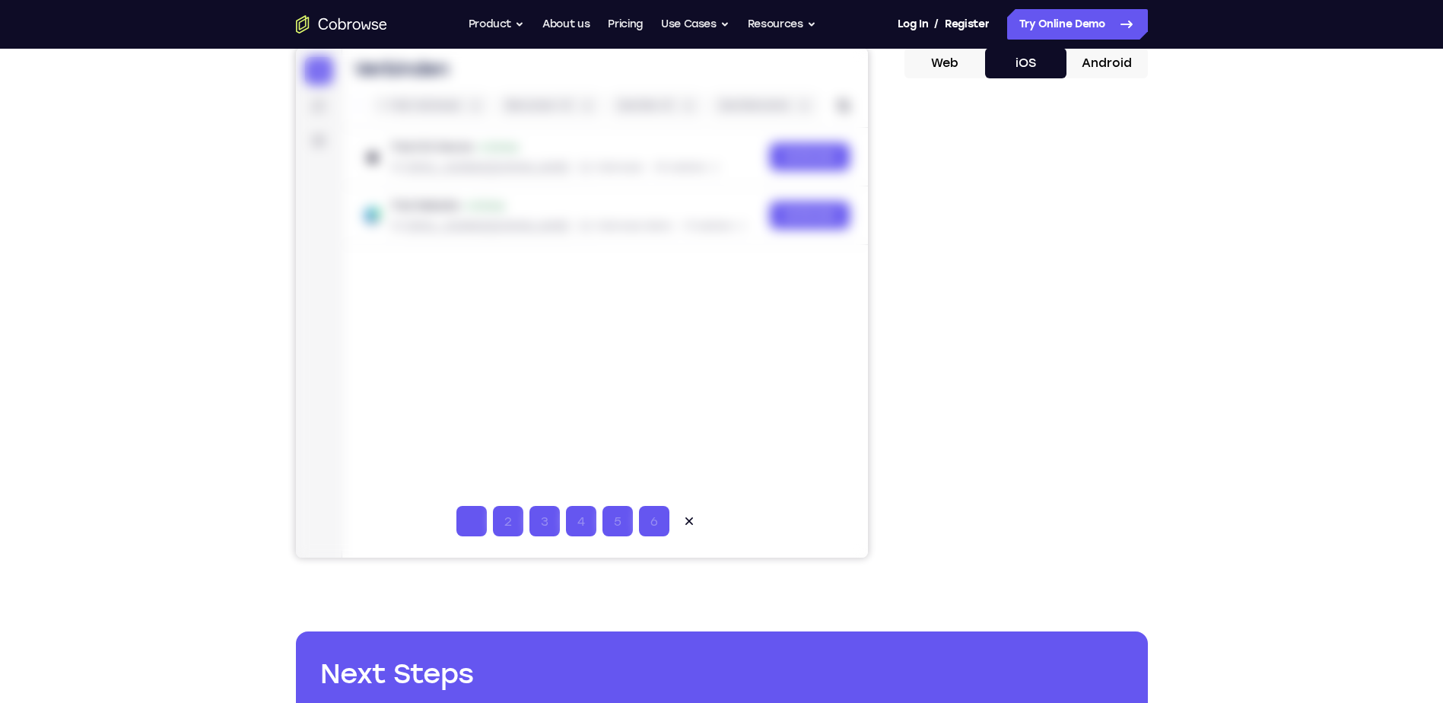
scroll to position [76, 0]
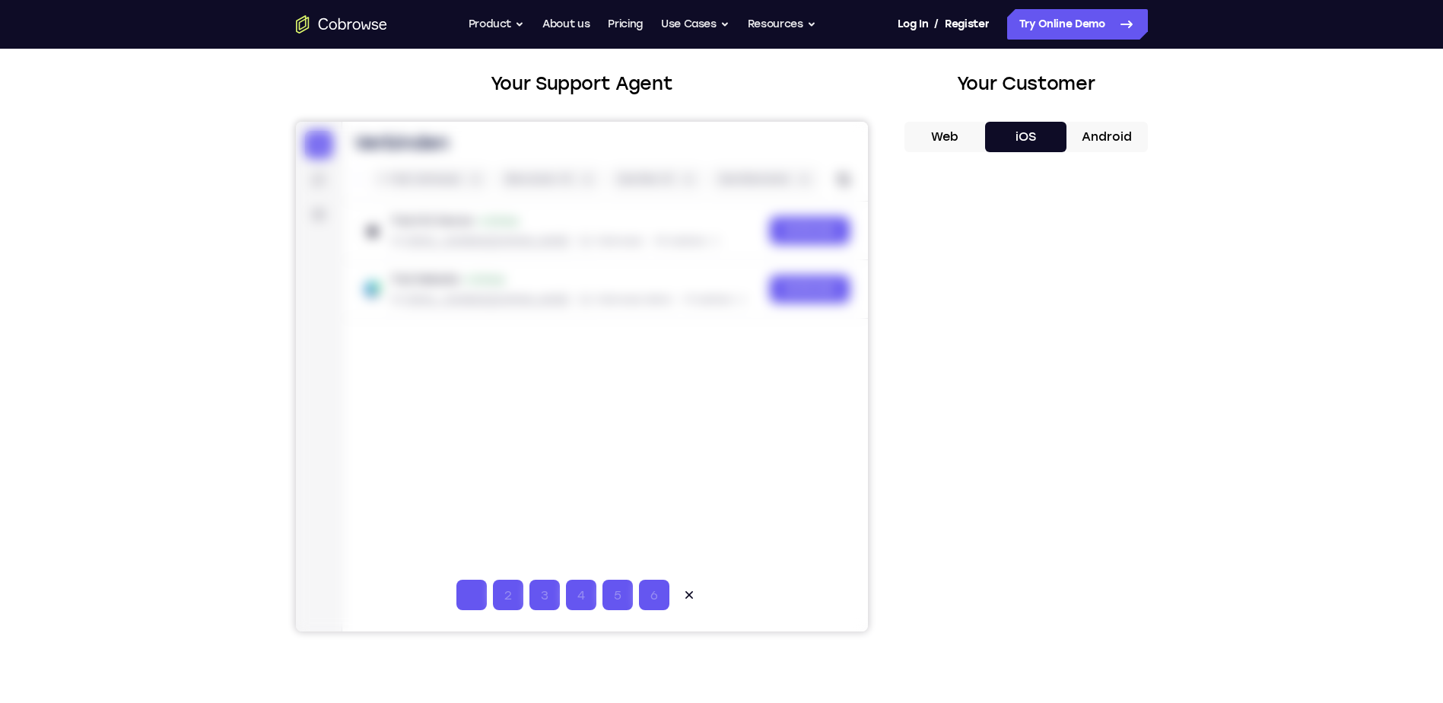
click at [465, 595] on input "Code-Eingabeziffer 1" at bounding box center [471, 595] width 30 height 30
type input "9"
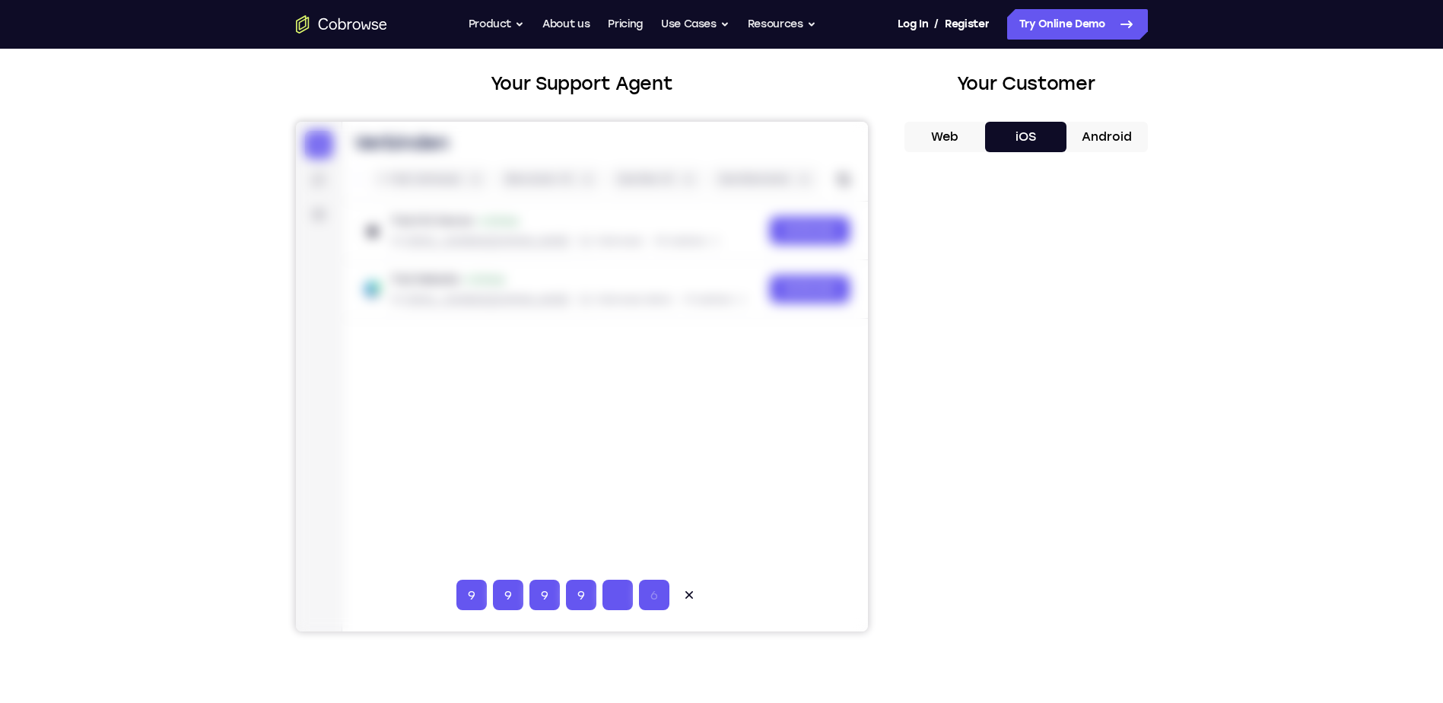
type input "9"
click at [686, 591] on icon at bounding box center [688, 594] width 15 height 15
click at [963, 136] on button "Web" at bounding box center [945, 137] width 81 height 30
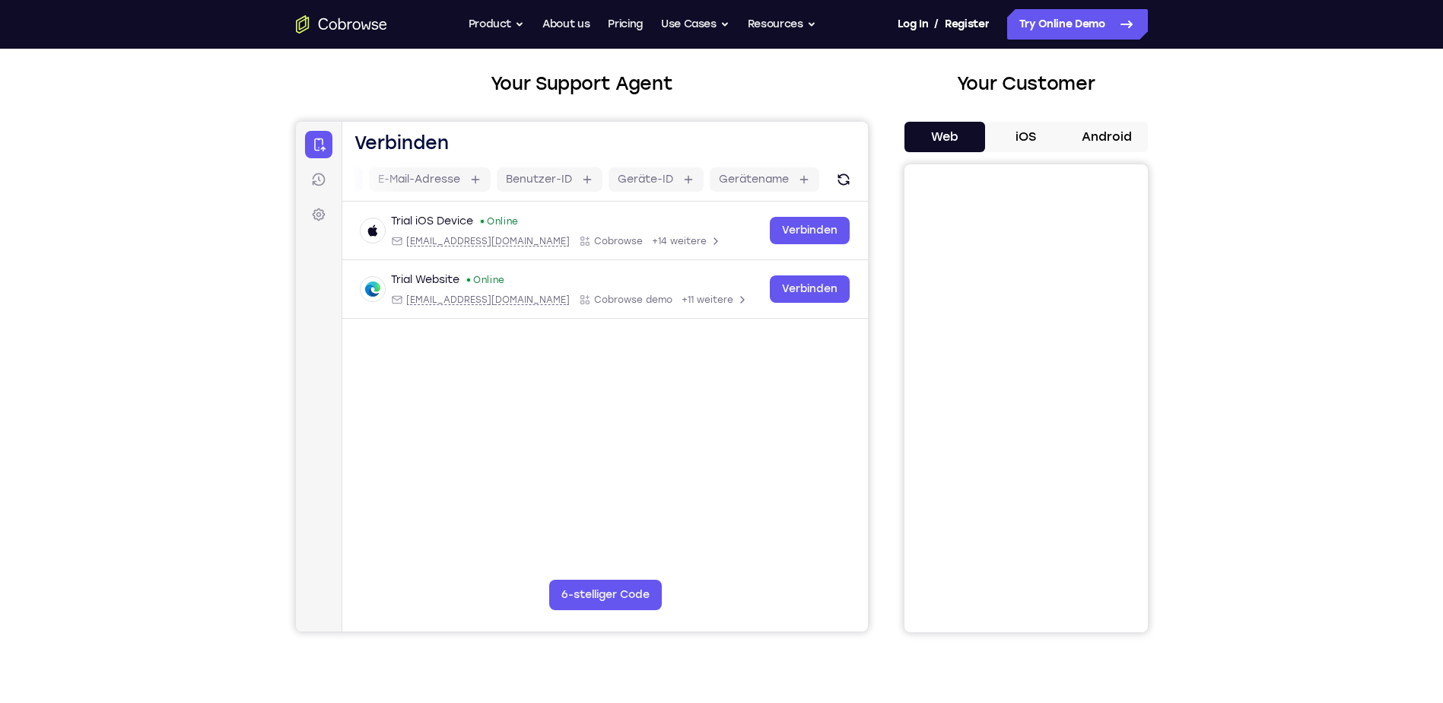
click at [1022, 126] on button "iOS" at bounding box center [1025, 137] width 81 height 30
click at [965, 145] on button "Web" at bounding box center [945, 137] width 81 height 30
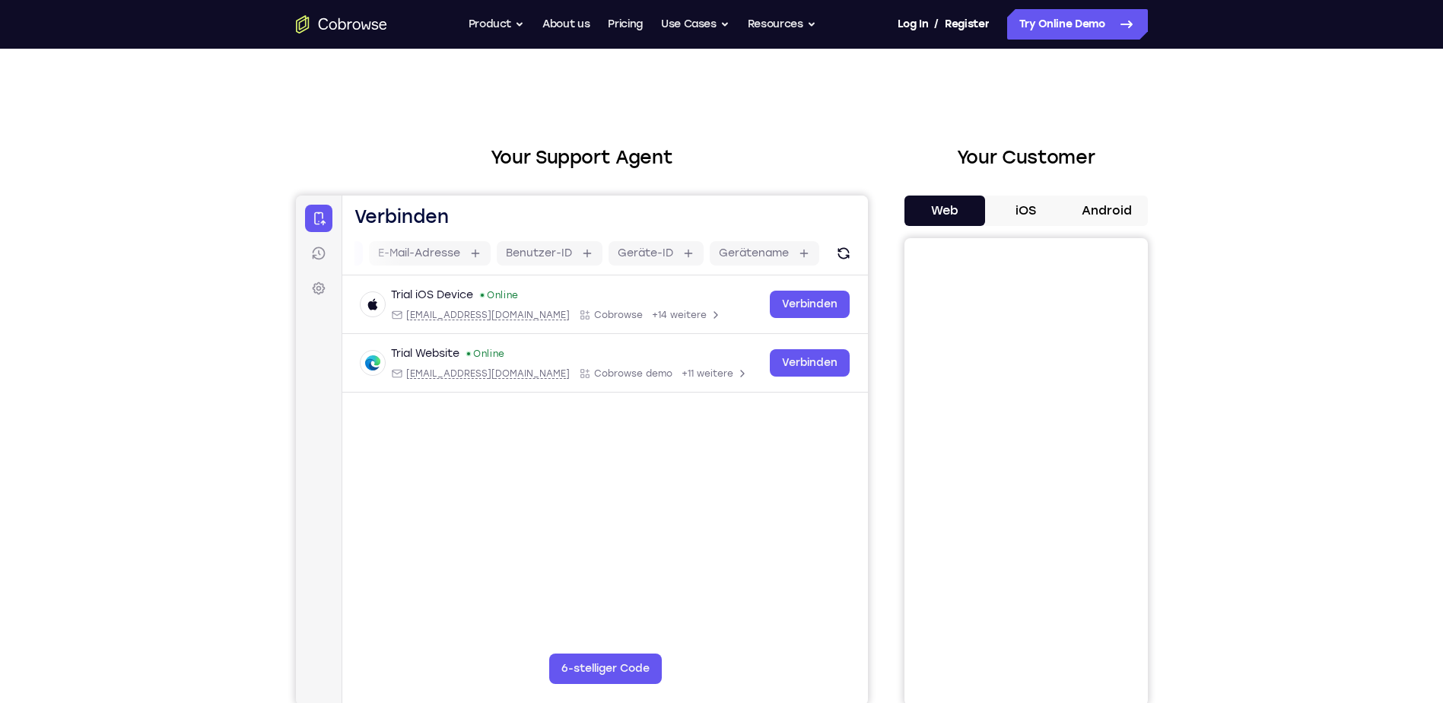
scroll to position [0, 0]
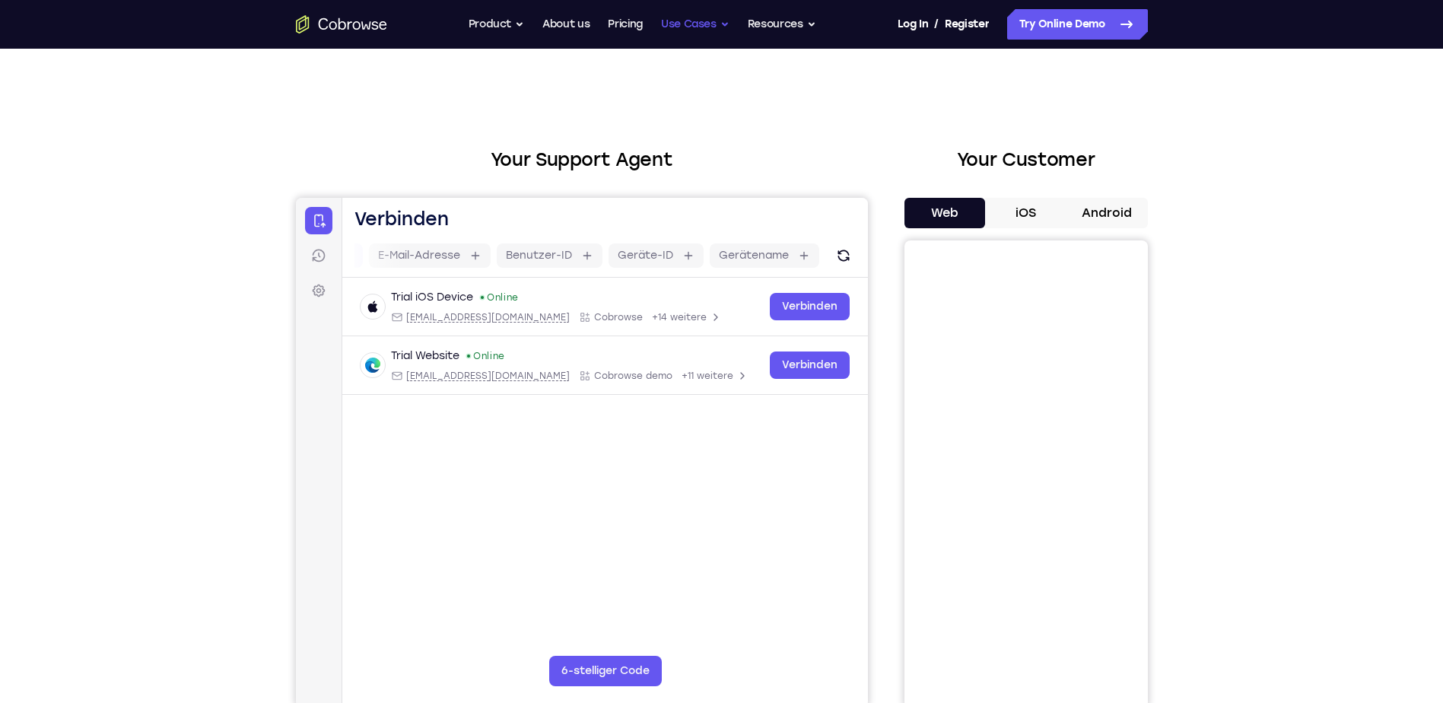
click at [729, 21] on button "Use Cases" at bounding box center [695, 24] width 68 height 30
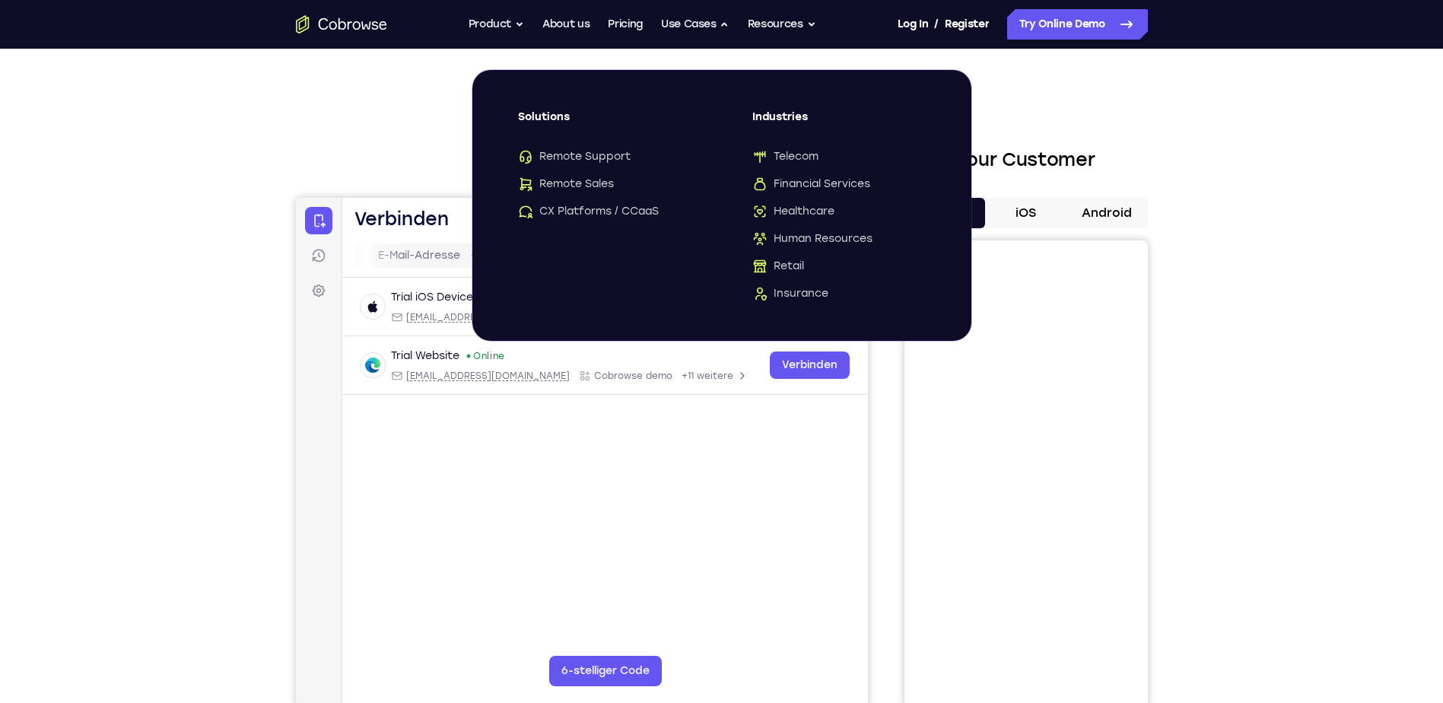
click at [1264, 407] on div "Your Support Agent Your Customer Web iOS Android Next Steps We’d be happy to gi…" at bounding box center [721, 551] width 1443 height 1004
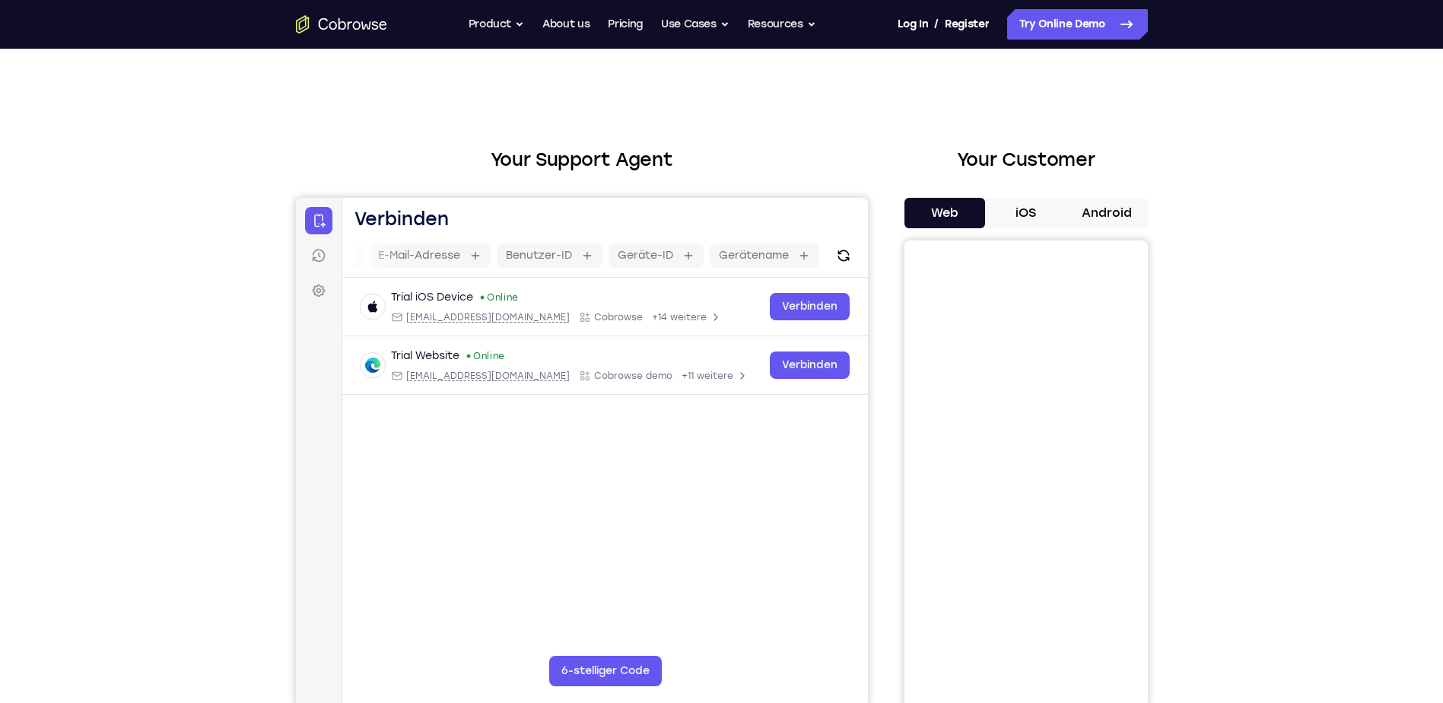
click at [822, 22] on div "Go back Powerful, Flexible and Trustworthy. Avoid all extra friction for both A…" at bounding box center [722, 24] width 974 height 30
click at [815, 22] on button "Resources" at bounding box center [782, 24] width 68 height 30
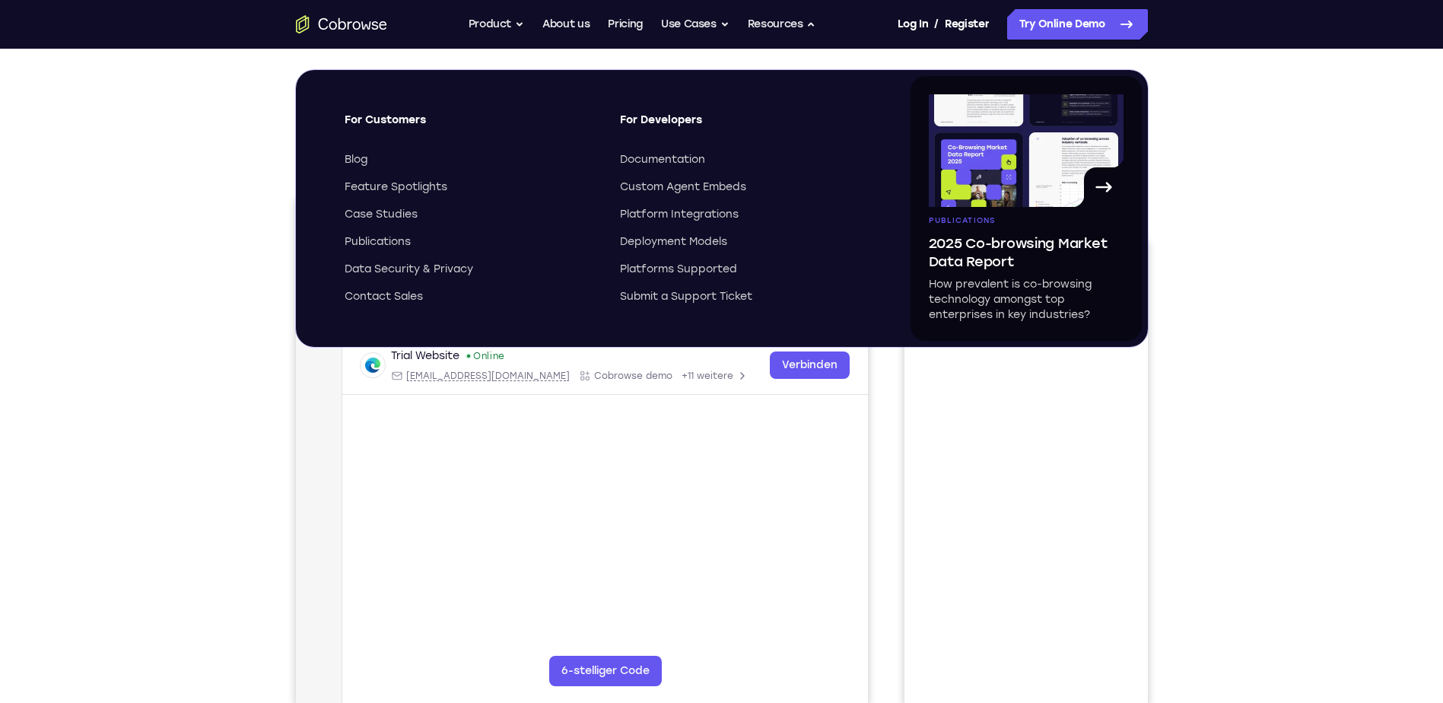
click at [245, 161] on div "Your Support Agent Your Customer Web iOS Android Next Steps We’d be happy to gi…" at bounding box center [722, 551] width 974 height 1004
